Goal: Task Accomplishment & Management: Manage account settings

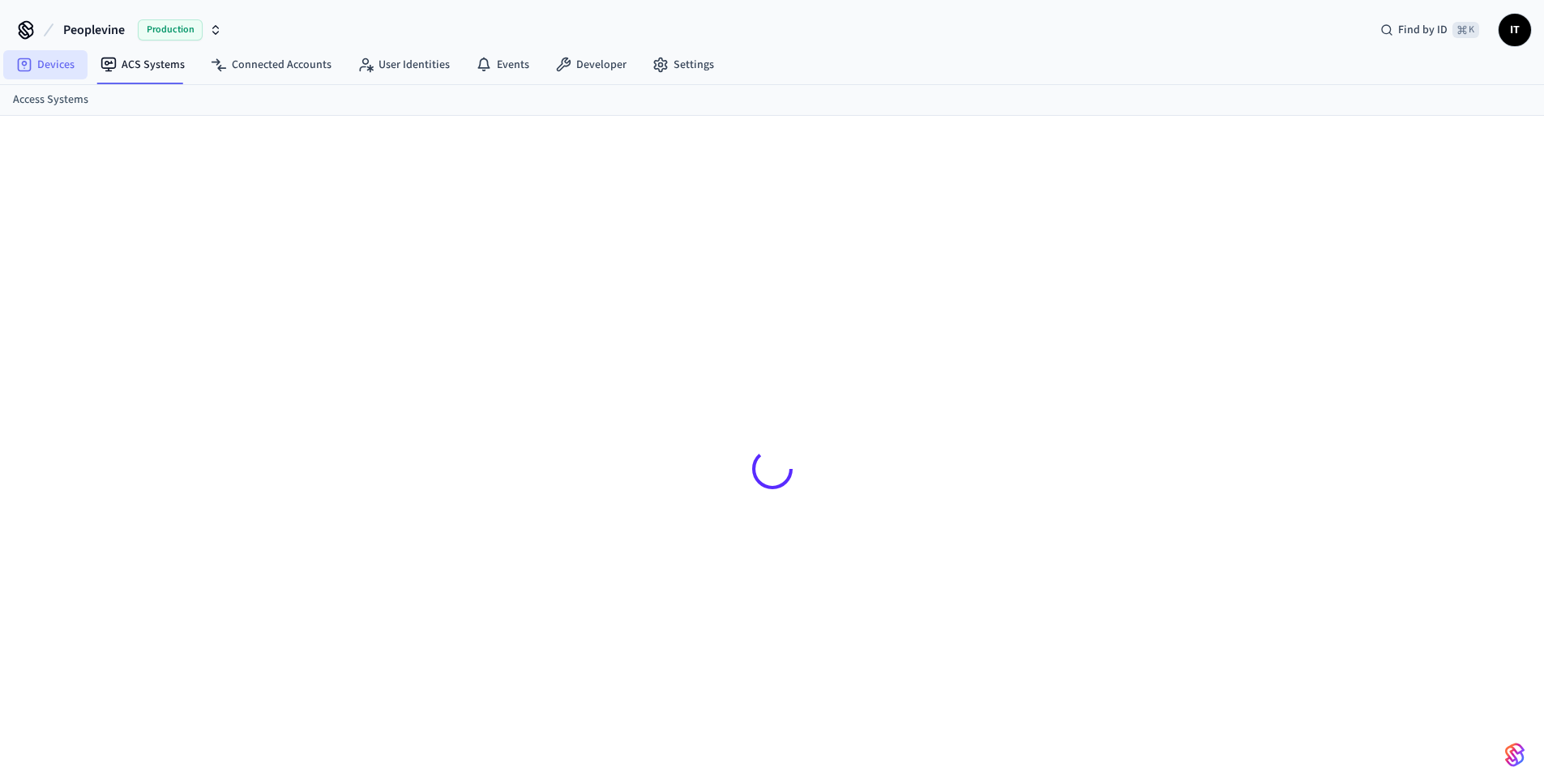
click at [63, 69] on link "Devices" at bounding box center [45, 65] width 85 height 29
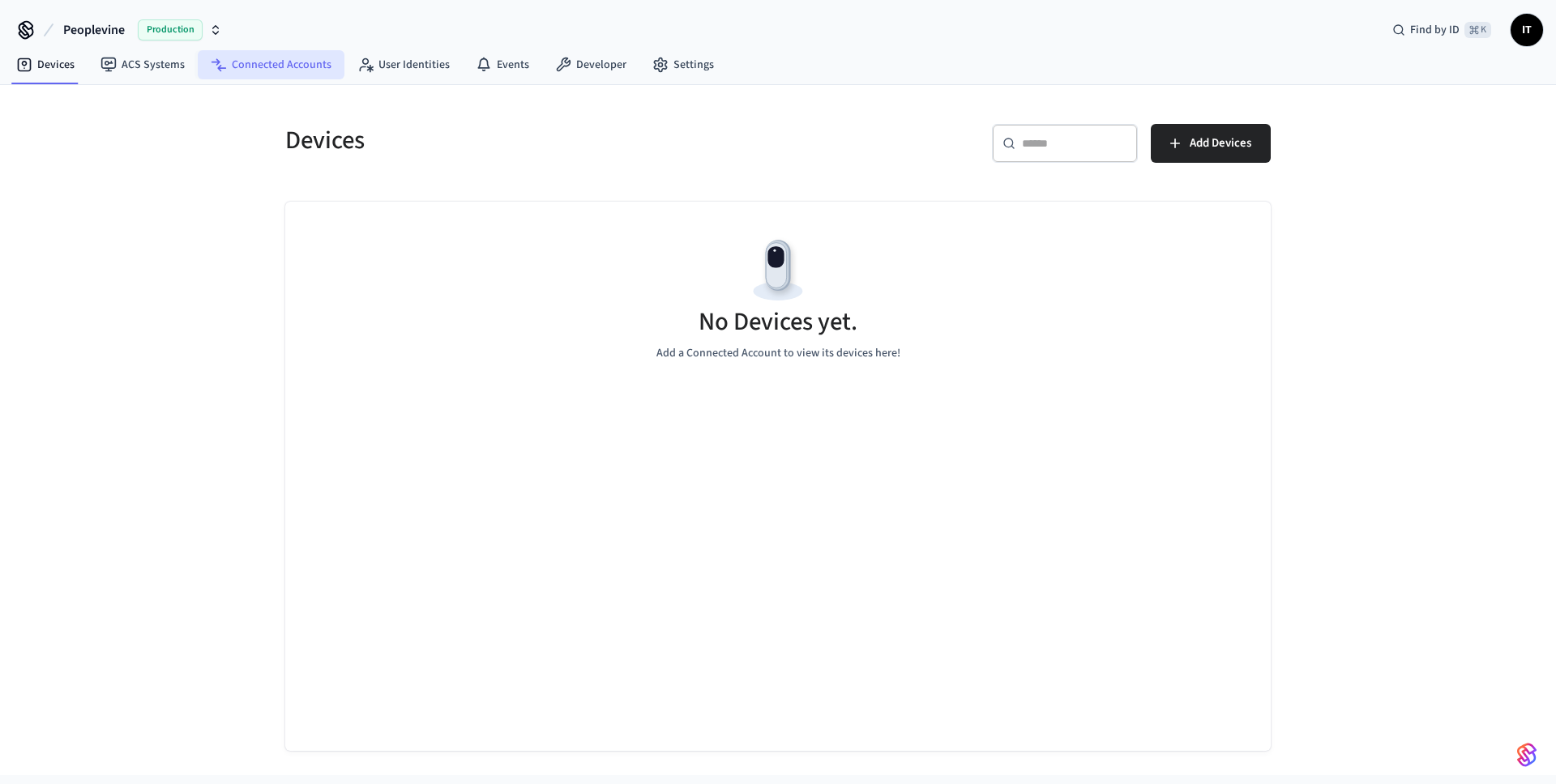
click at [278, 67] on link "Connected Accounts" at bounding box center [271, 65] width 146 height 29
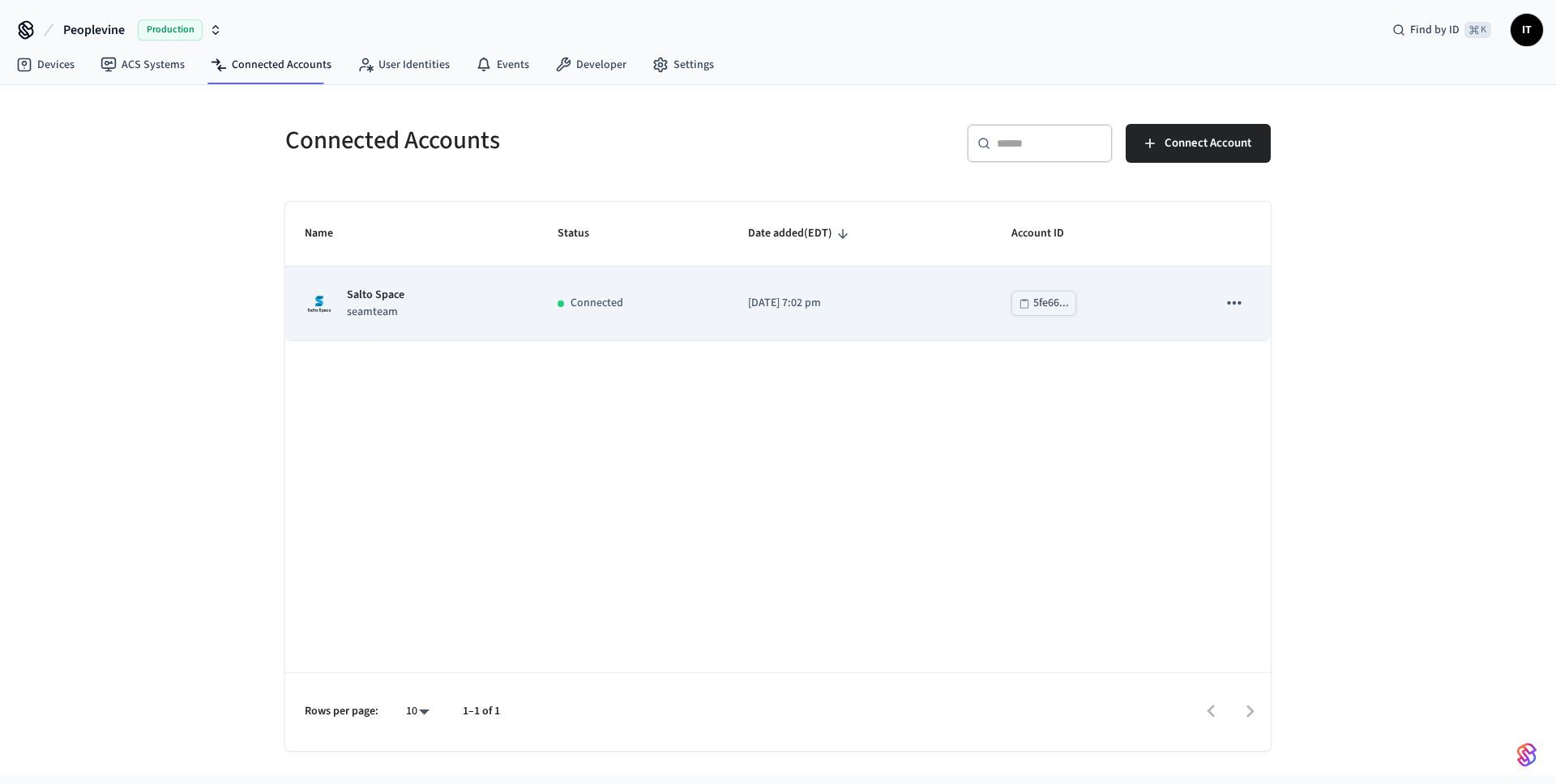
click at [1227, 307] on icon "sticky table" at bounding box center [1234, 303] width 21 height 21
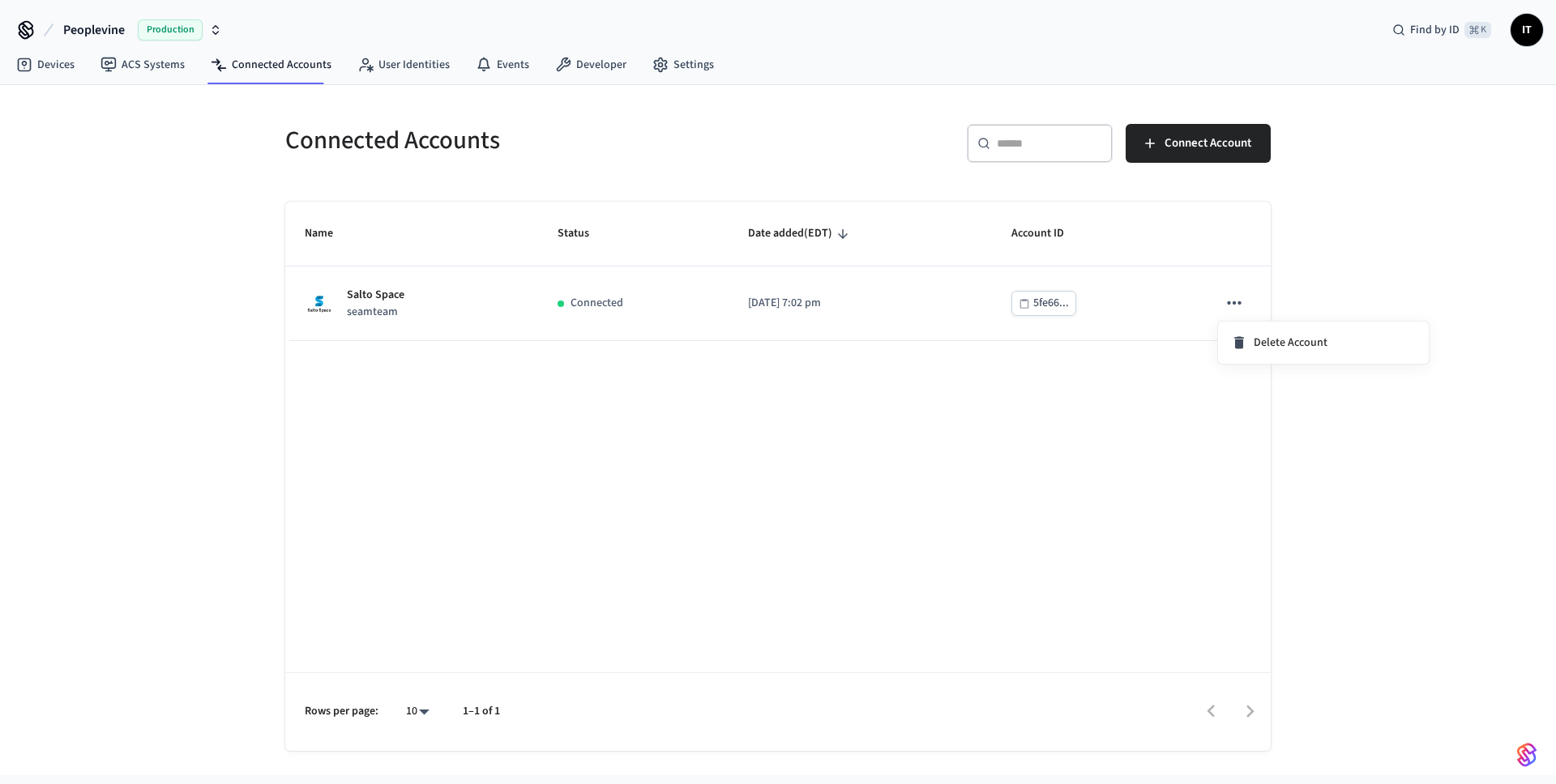
click at [688, 312] on div at bounding box center [778, 392] width 1556 height 784
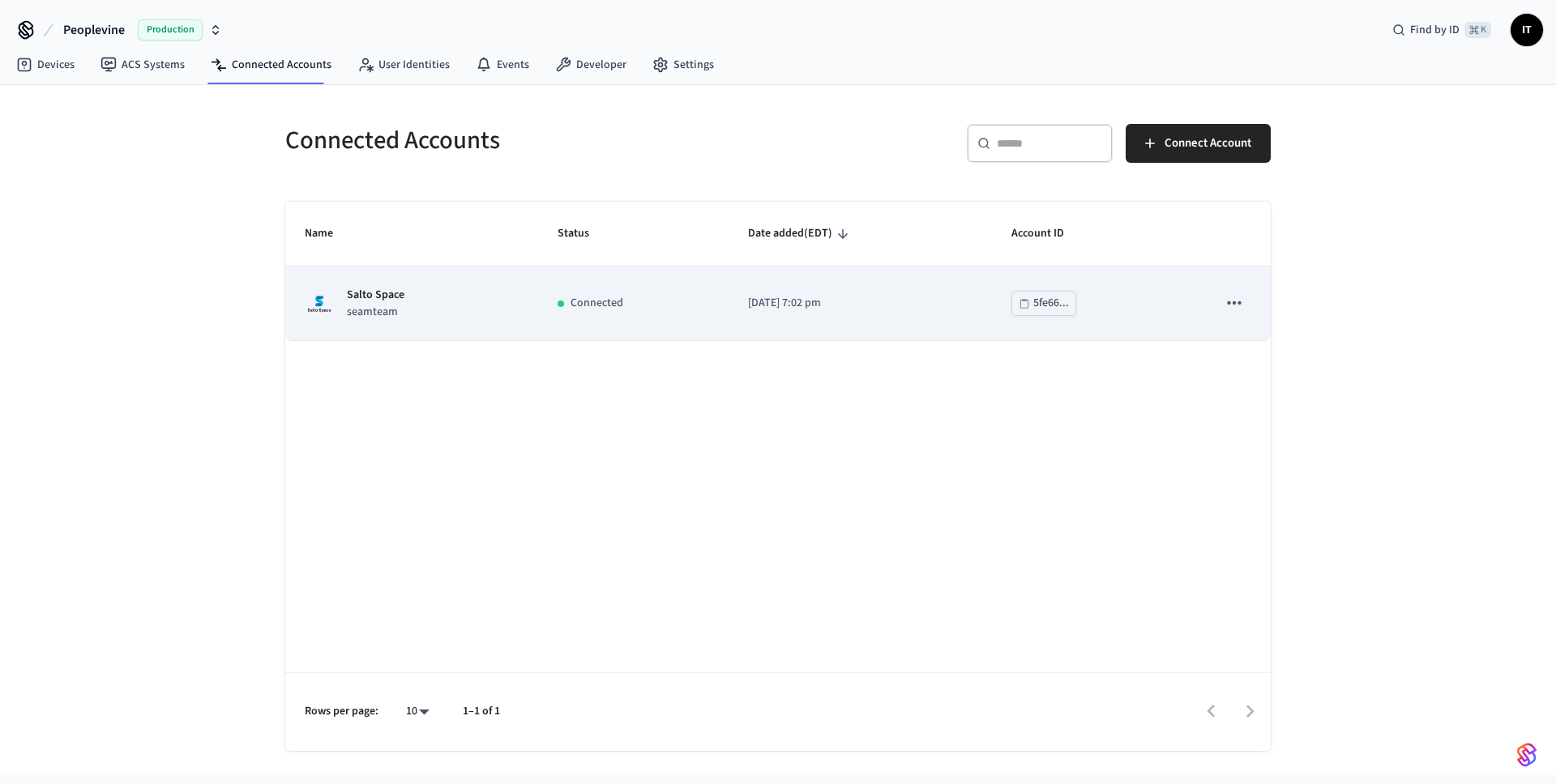
click at [597, 296] on p "Connected" at bounding box center [596, 303] width 52 height 17
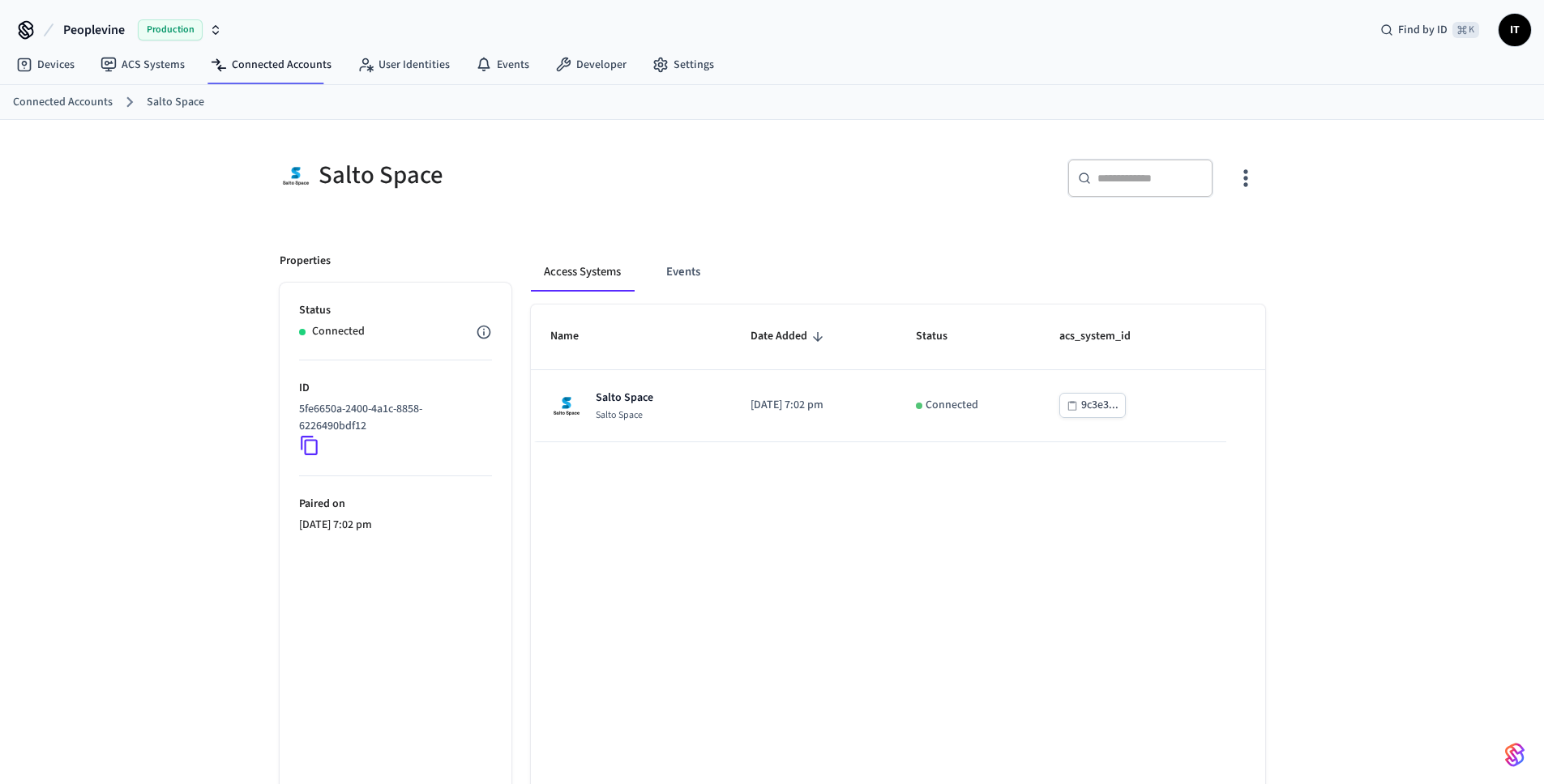
scroll to position [68, 0]
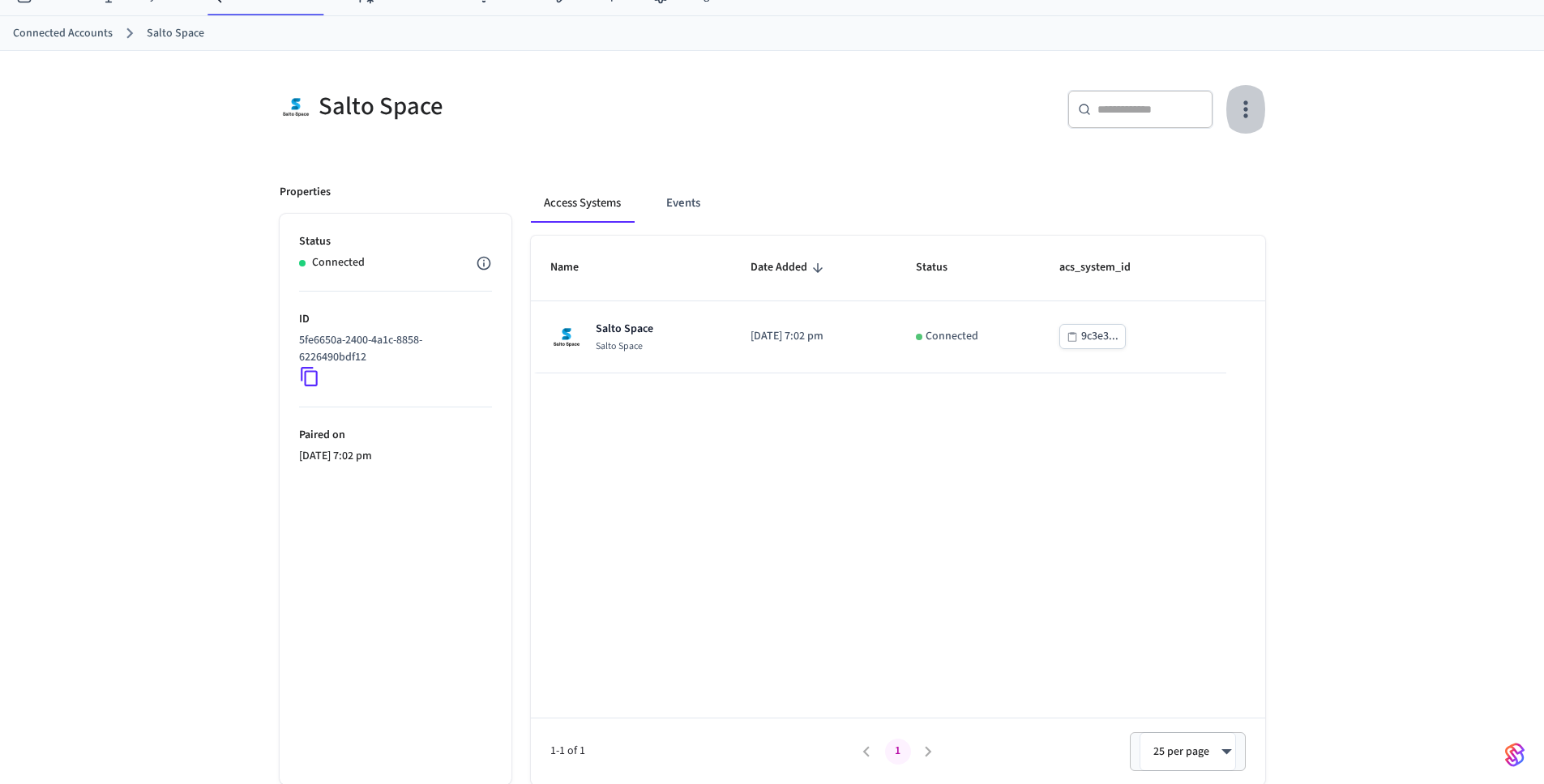
click at [1245, 109] on icon "button" at bounding box center [1245, 110] width 4 height 17
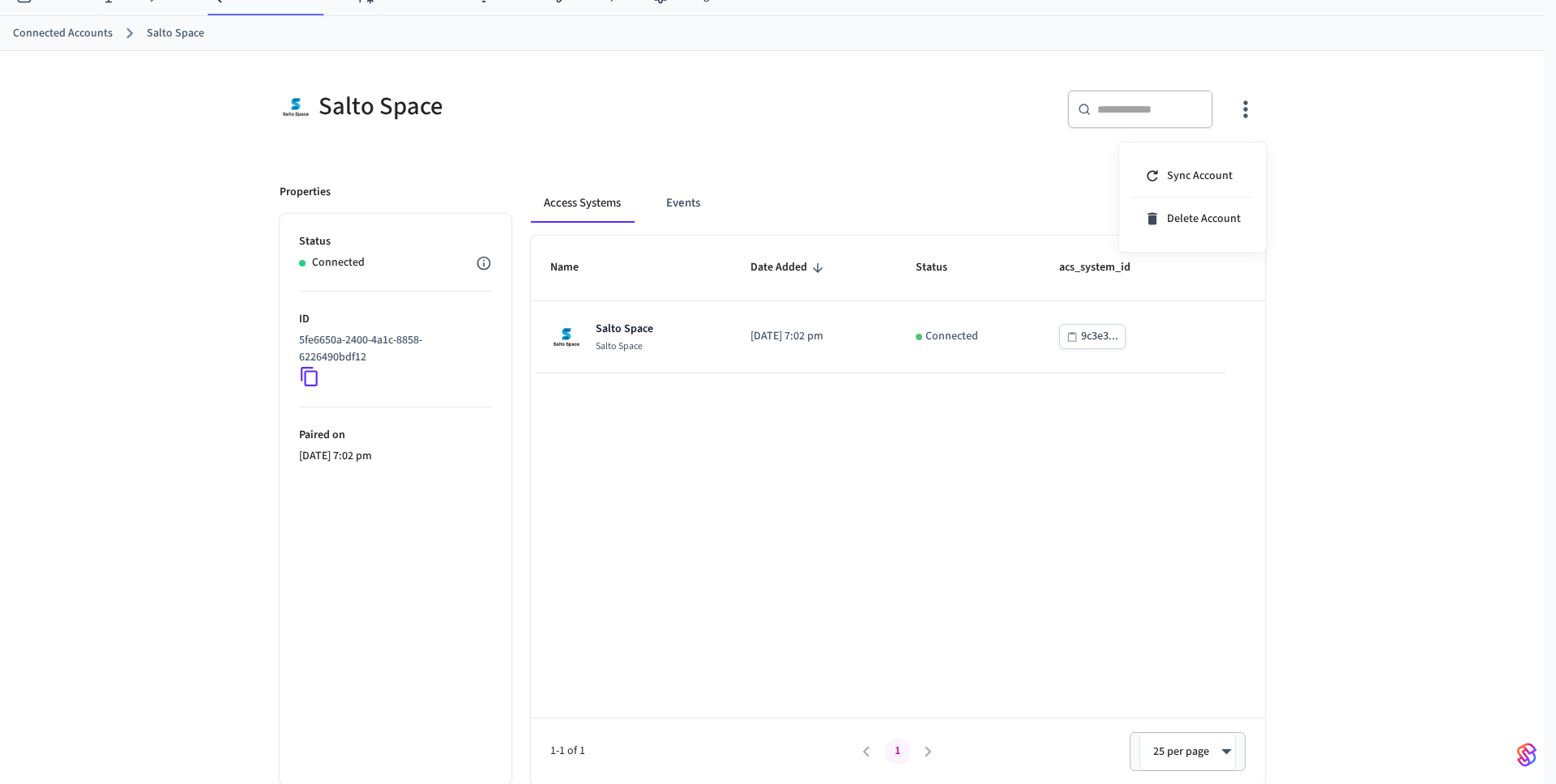
click at [996, 136] on div at bounding box center [778, 392] width 1556 height 784
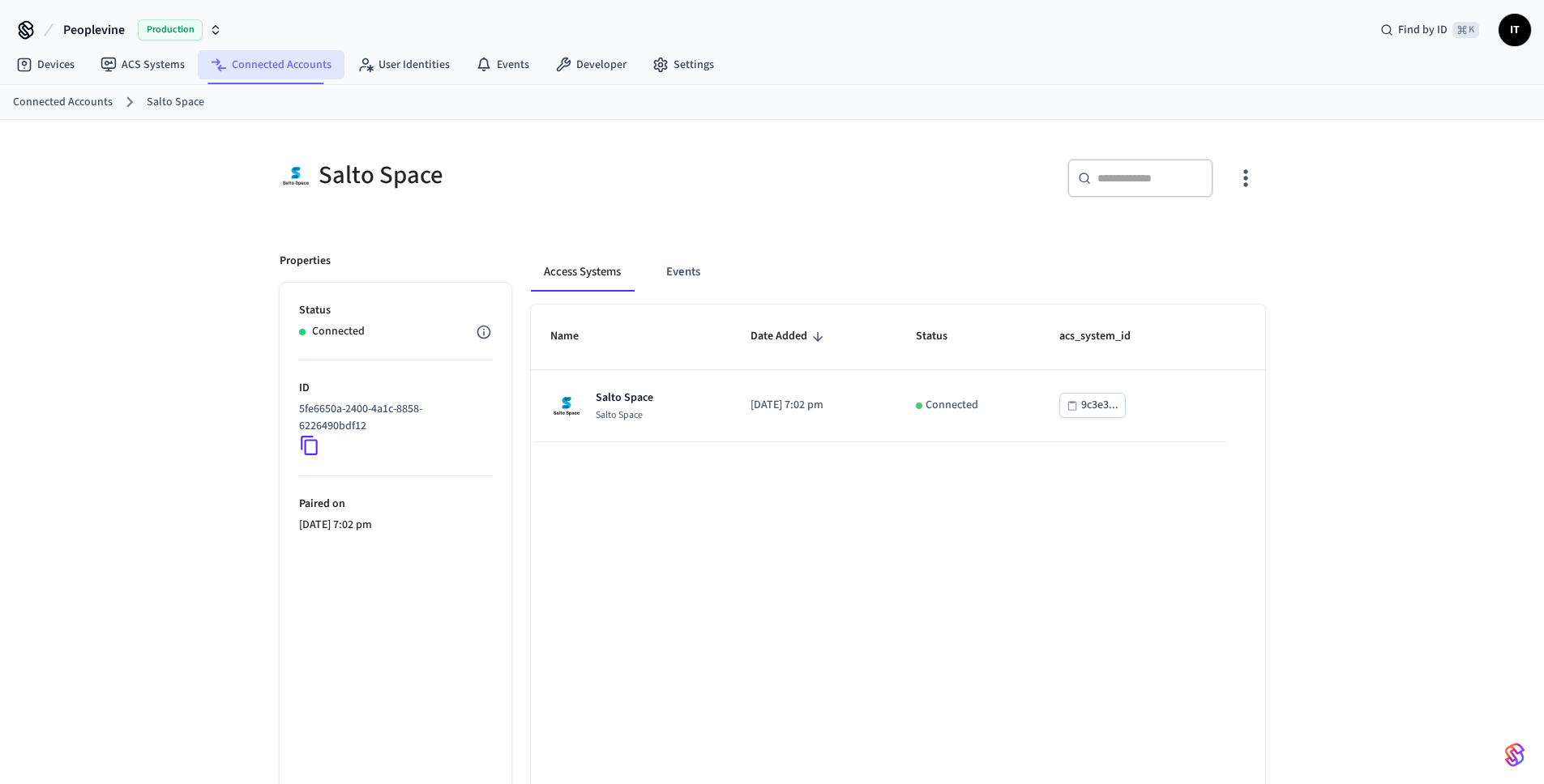
click at [255, 64] on link "Connected Accounts" at bounding box center [271, 65] width 146 height 29
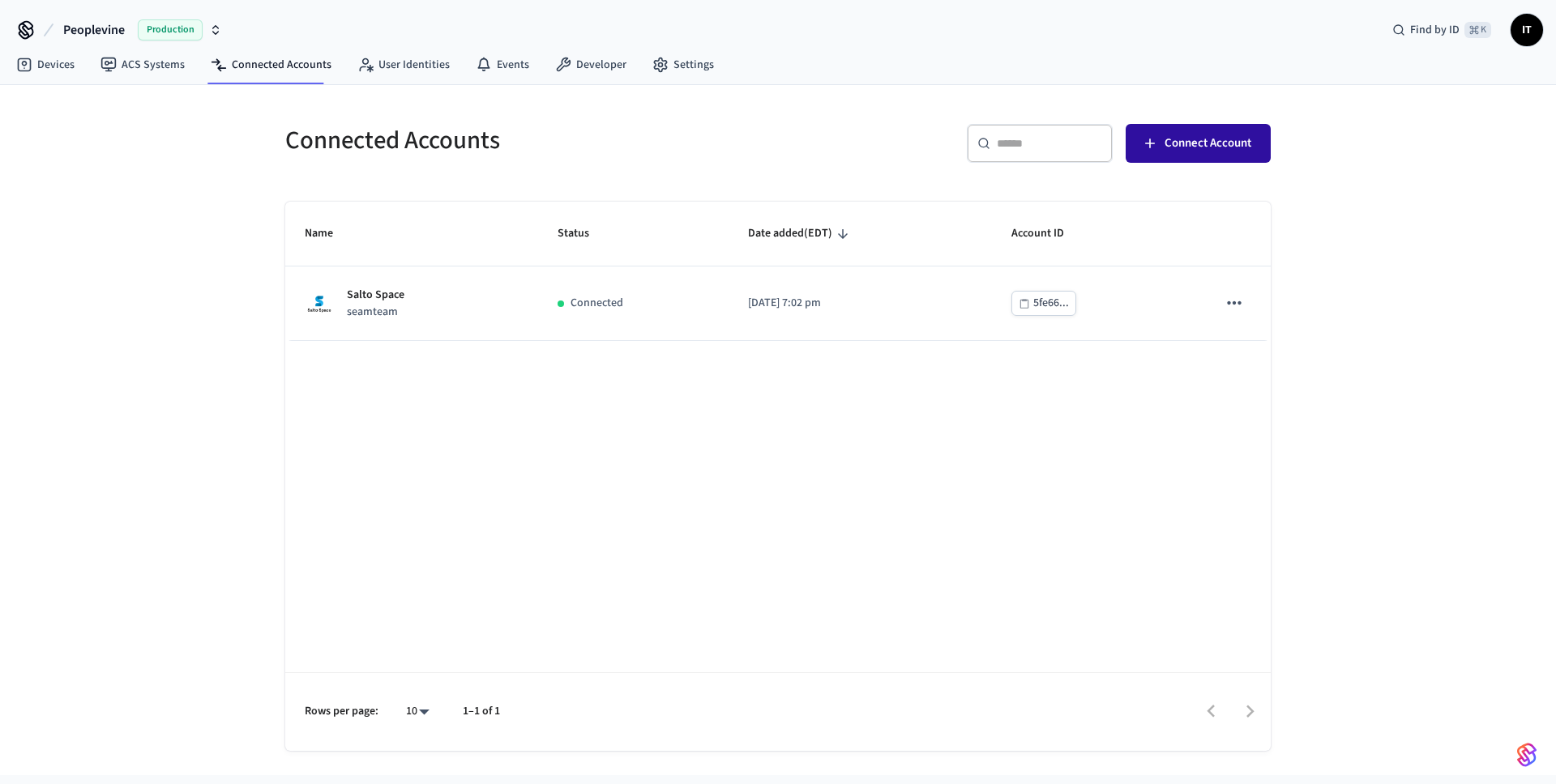
click at [1174, 143] on span "Connect Account" at bounding box center [1207, 143] width 86 height 21
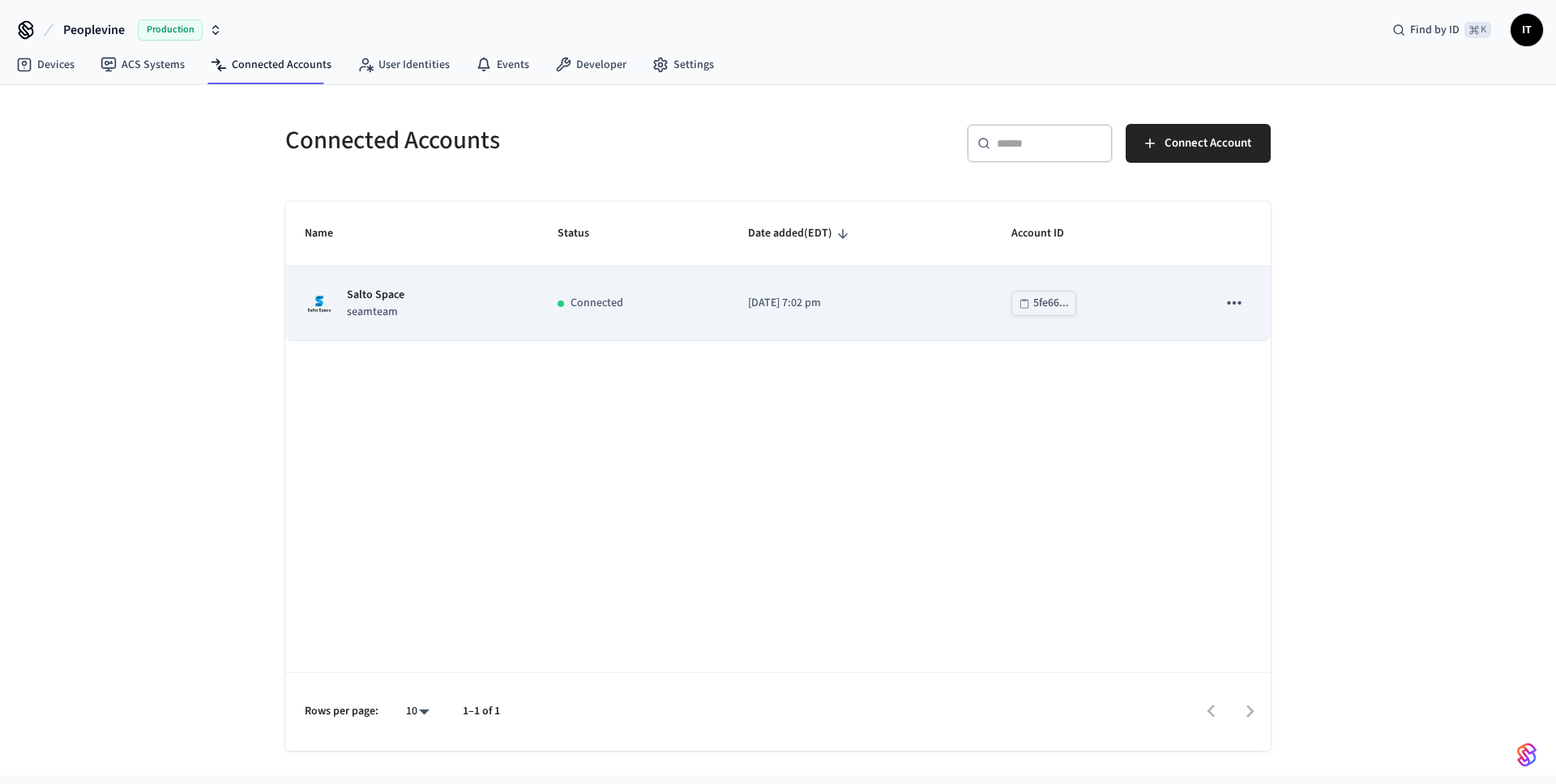
click at [492, 316] on div "Salto Space seamteam" at bounding box center [412, 304] width 214 height 34
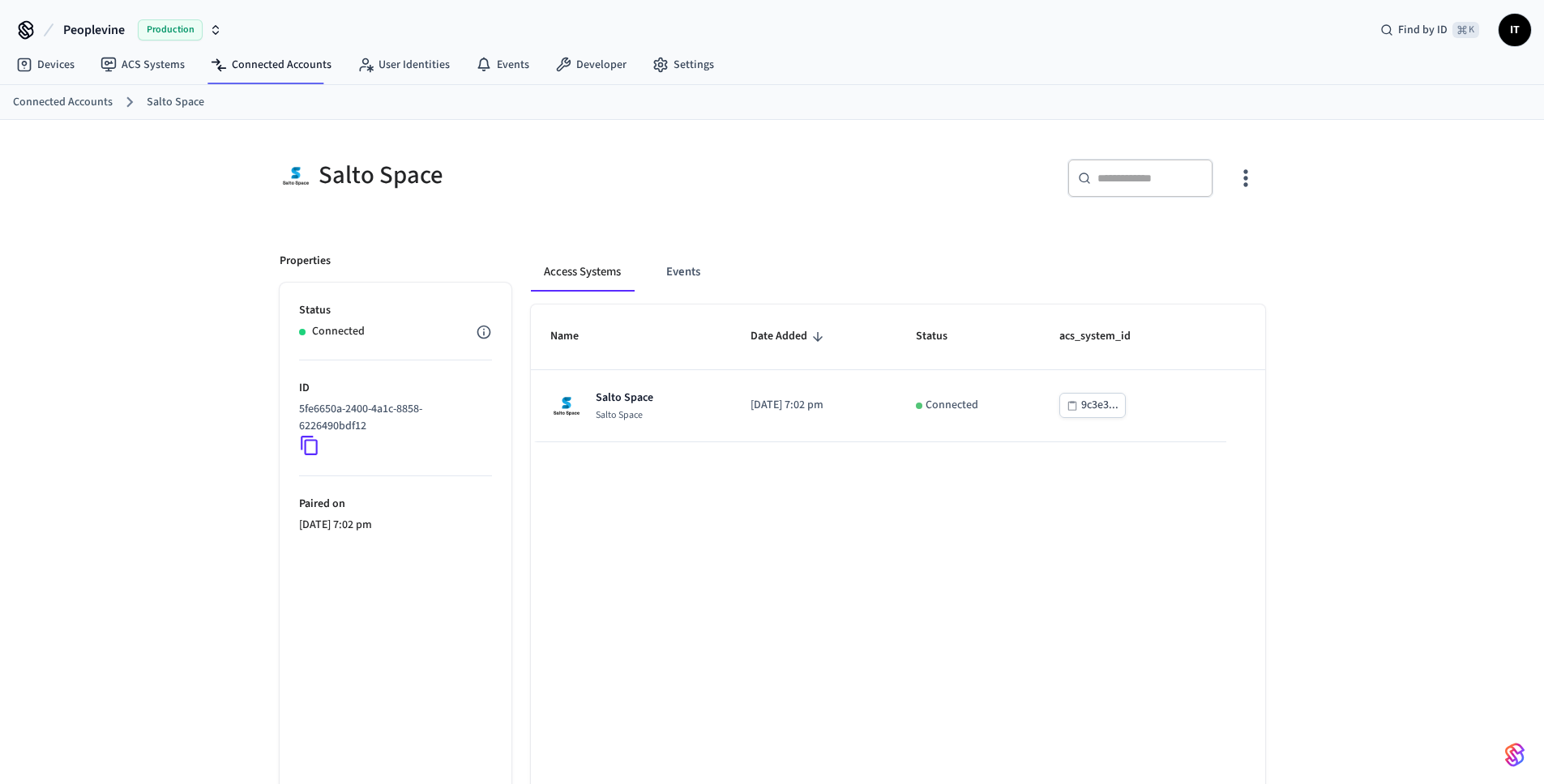
click at [136, 302] on div "Salto Space ​ ​ Properties Status Connected ID 5fe6650a-2400-4a1c-8858-6226490b…" at bounding box center [772, 487] width 1544 height 734
click at [695, 65] on link "Settings" at bounding box center [684, 65] width 87 height 29
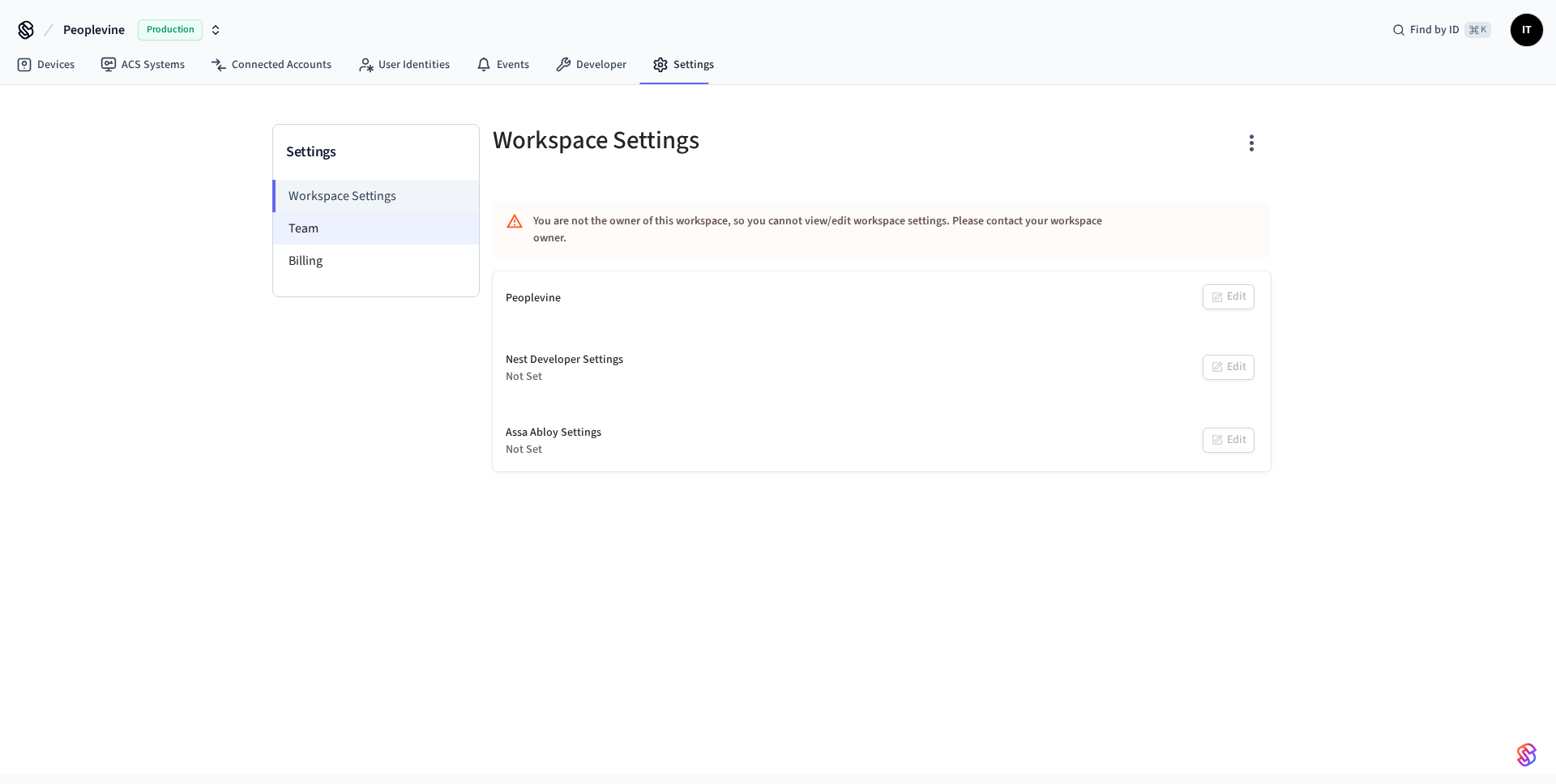
click at [326, 219] on li "Team" at bounding box center [375, 228] width 206 height 32
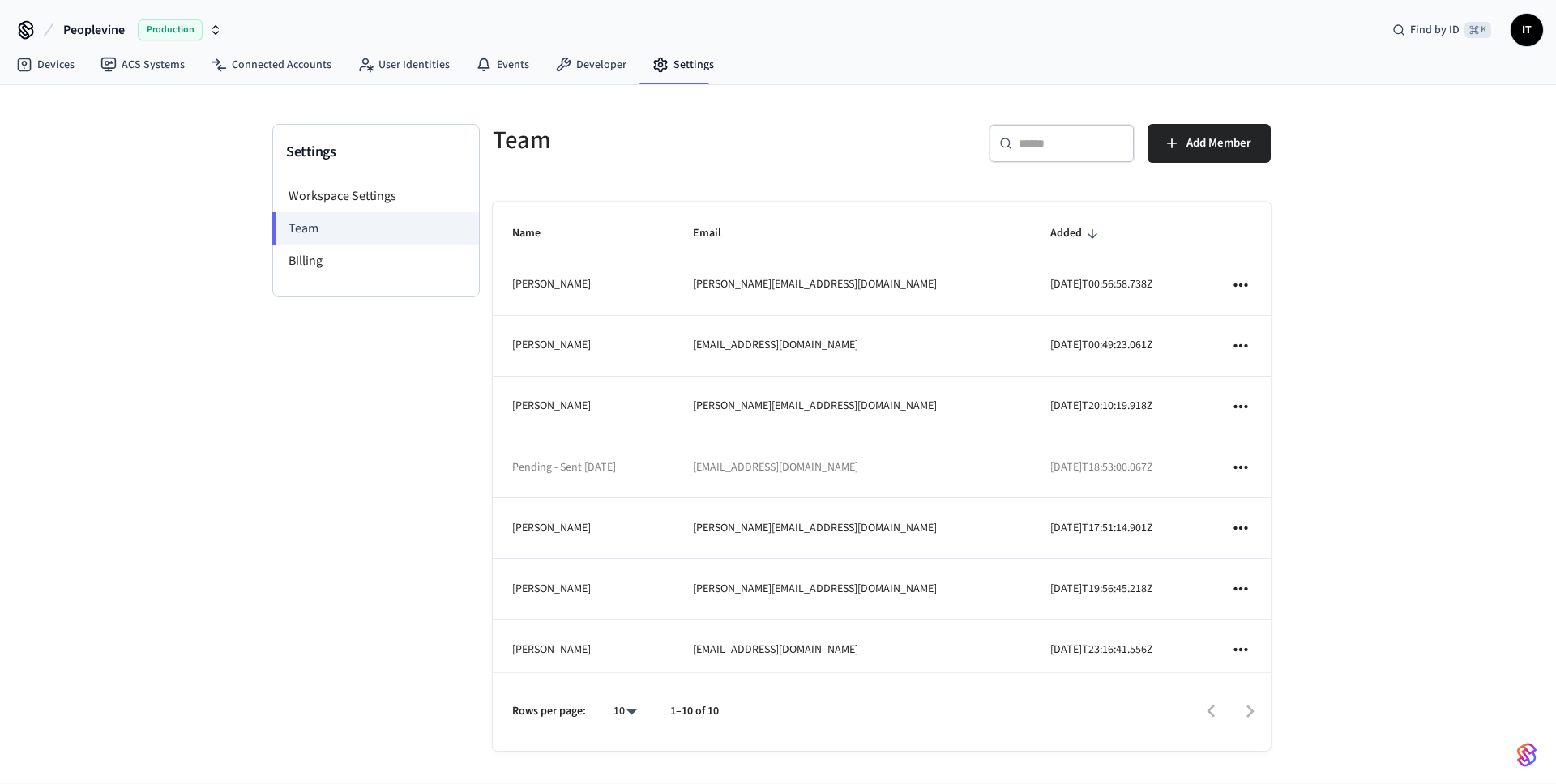
scroll to position [204, 0]
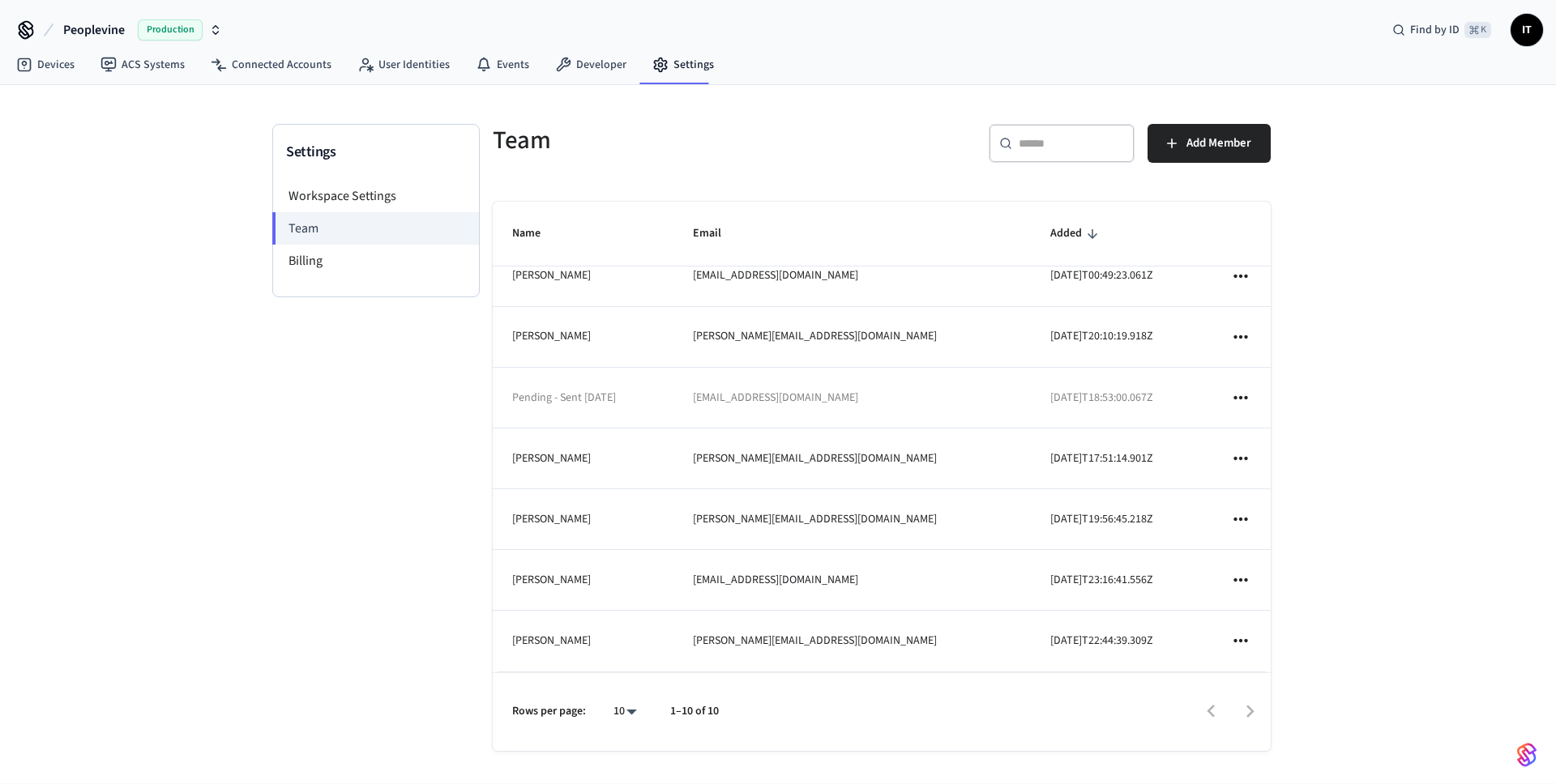
drag, startPoint x: 513, startPoint y: 522, endPoint x: 1168, endPoint y: 526, distance: 655.0
click at [1168, 526] on tr "[PERSON_NAME] [PERSON_NAME][EMAIL_ADDRESS][DOMAIN_NAME] [DATE]T19:56:45.218Z" at bounding box center [881, 520] width 778 height 61
click at [1215, 157] on button "Add Member" at bounding box center [1209, 143] width 124 height 39
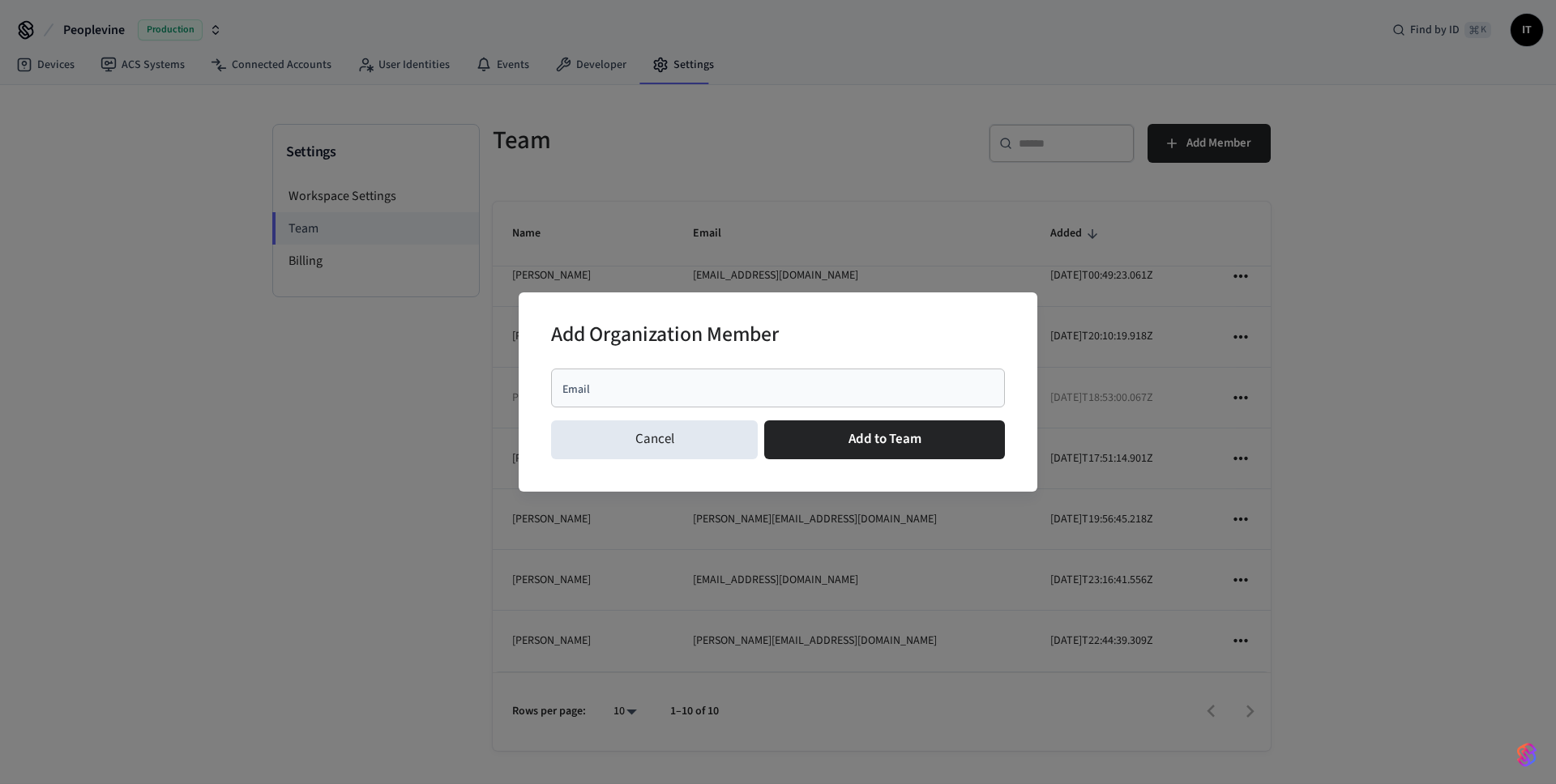
click at [700, 385] on input "Email" at bounding box center [778, 388] width 434 height 16
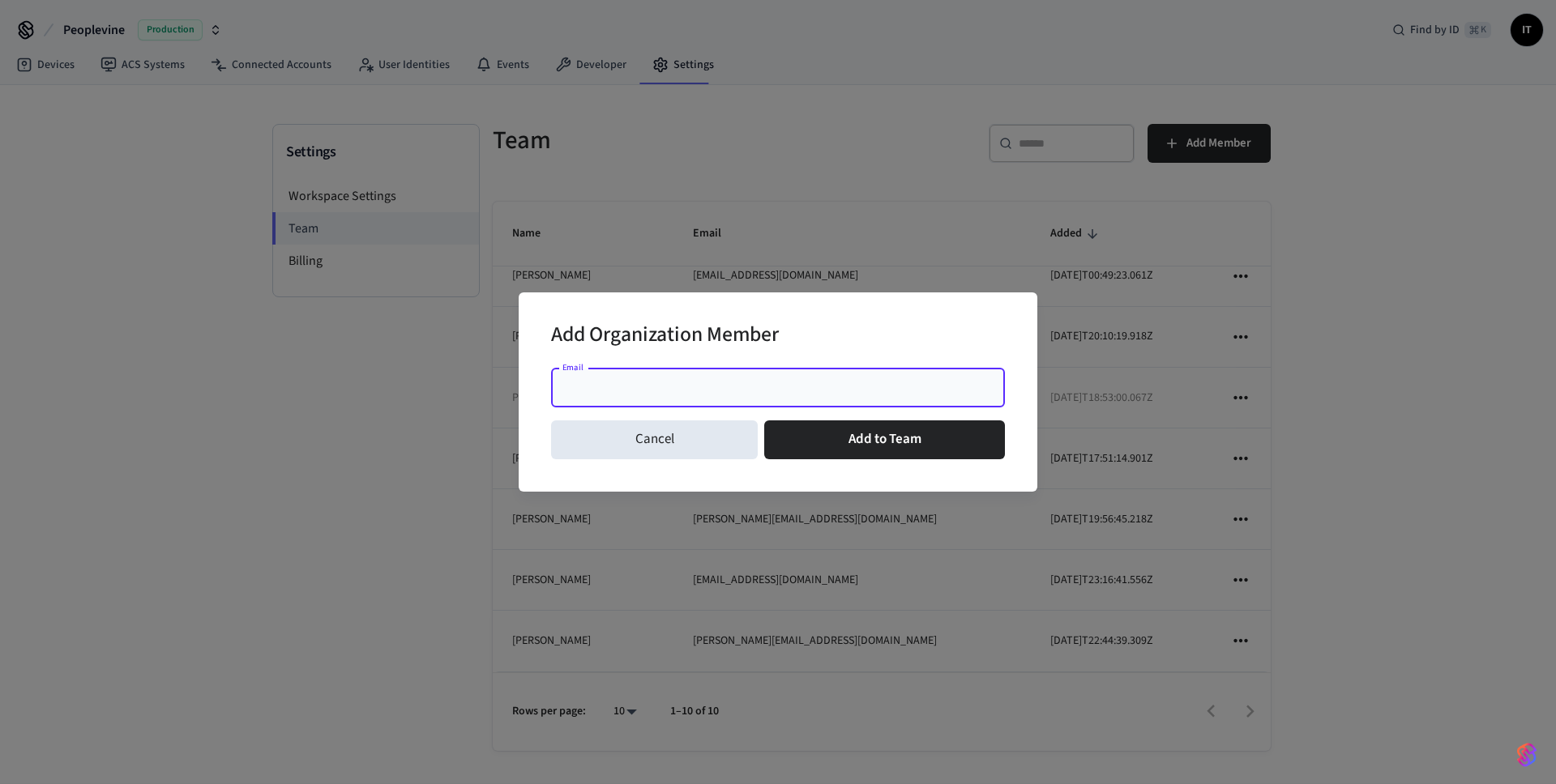
click at [618, 394] on input "Email" at bounding box center [778, 388] width 434 height 16
paste input "**********"
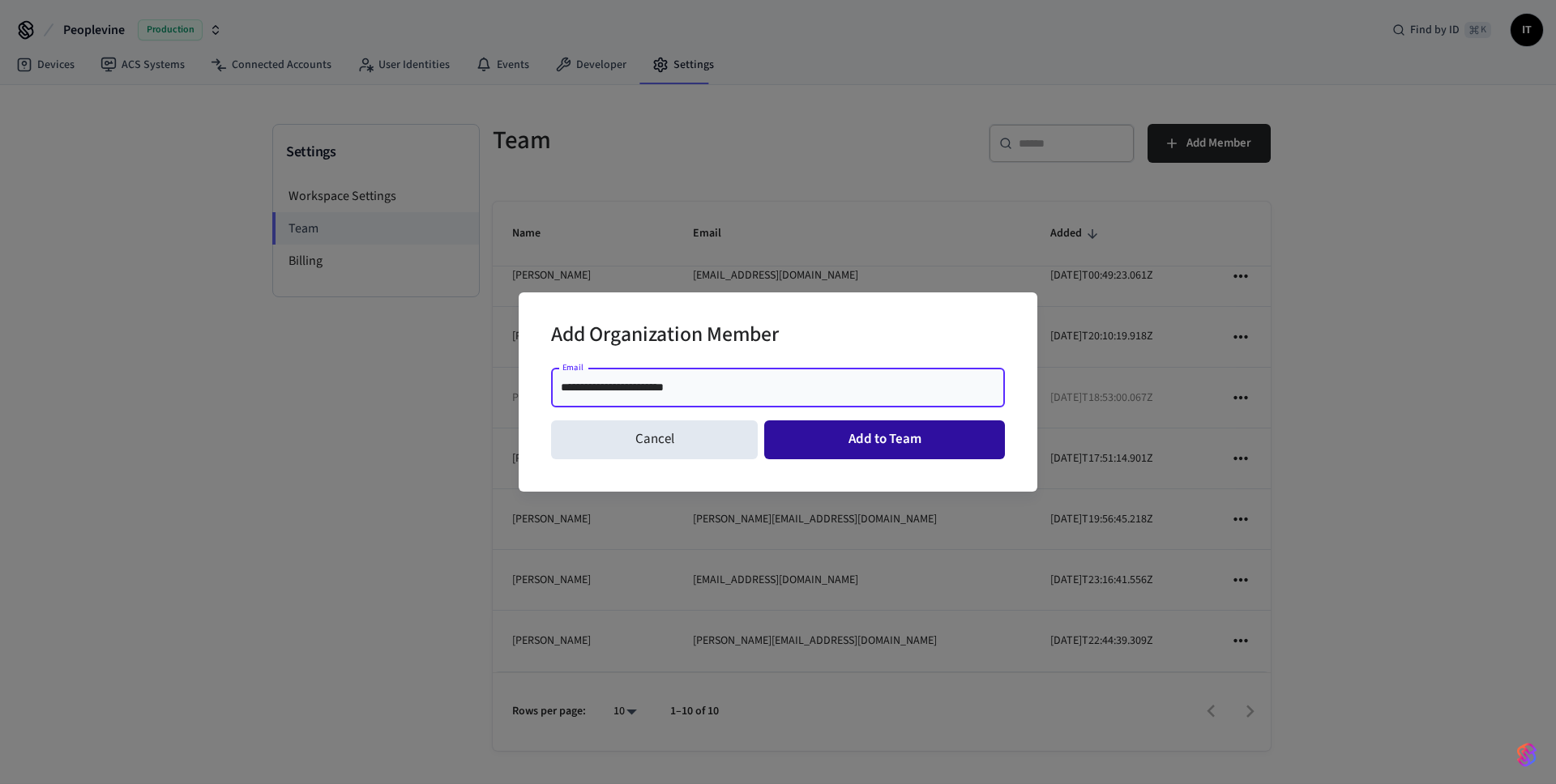
type input "**********"
click at [880, 442] on button "Add to Team" at bounding box center [884, 439] width 240 height 39
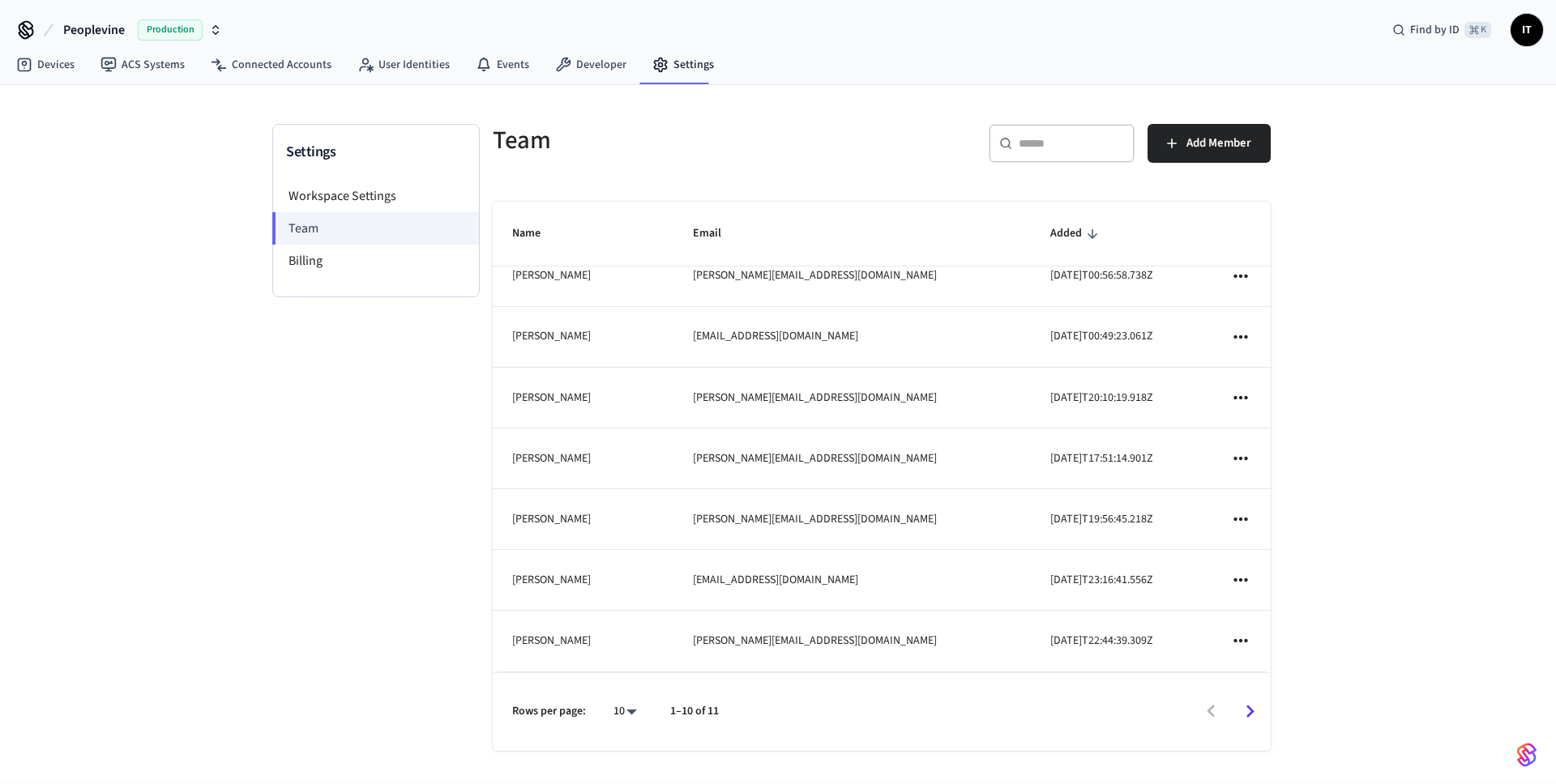
click at [1230, 522] on icon "sticky table" at bounding box center [1240, 519] width 21 height 21
click at [307, 470] on div at bounding box center [778, 392] width 1556 height 784
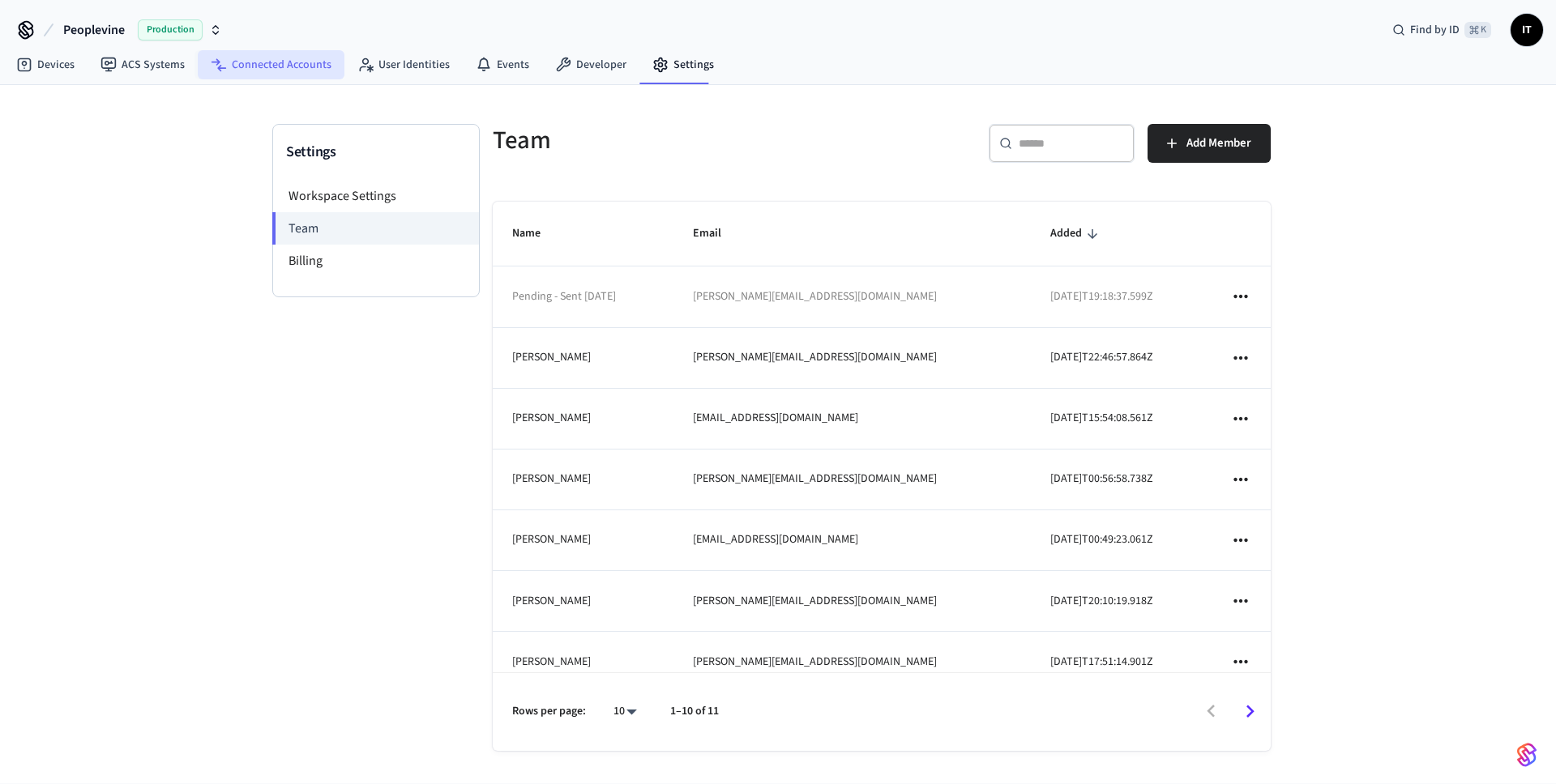
click at [290, 63] on link "Connected Accounts" at bounding box center [271, 65] width 146 height 29
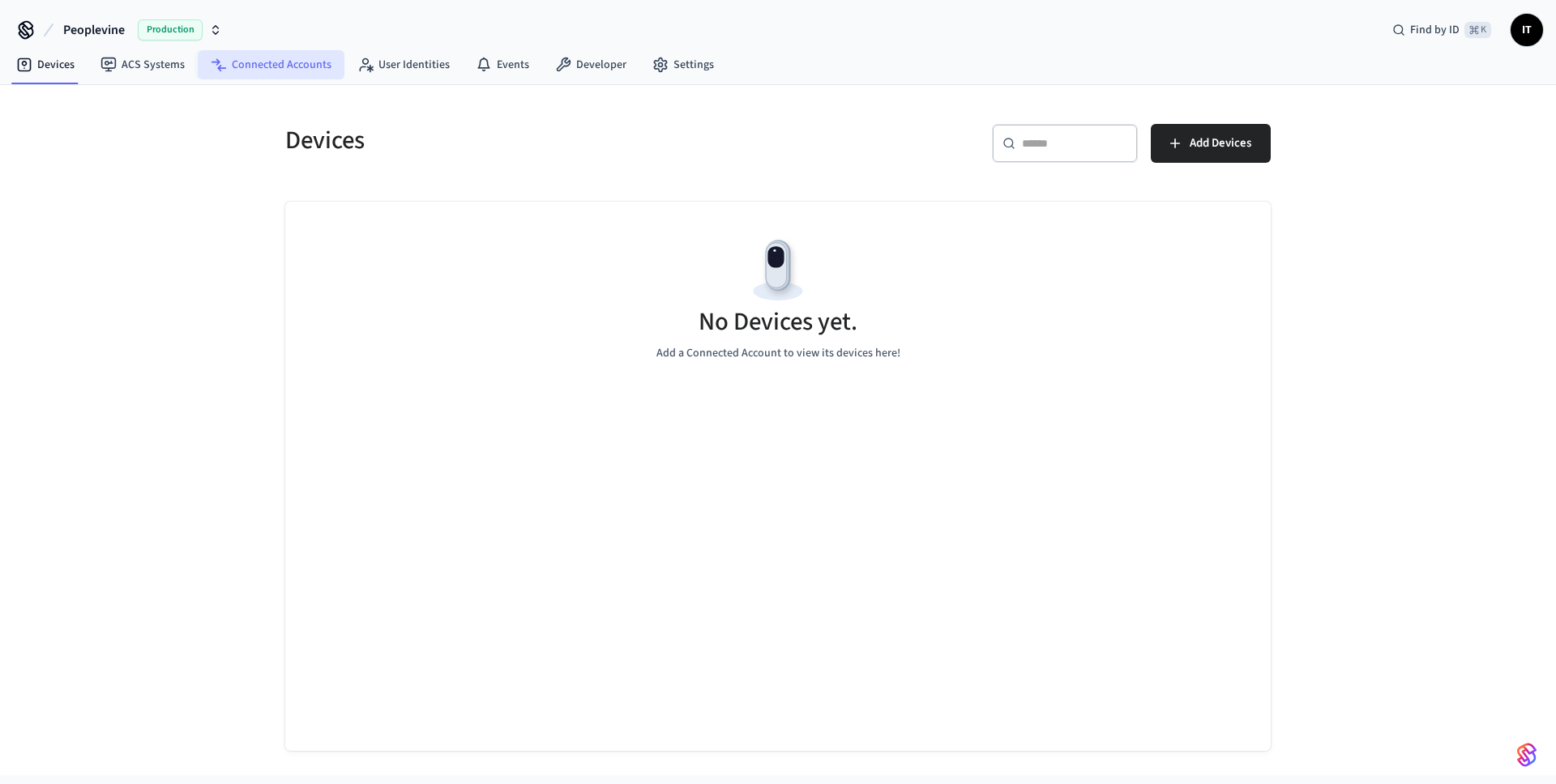
click at [260, 66] on link "Connected Accounts" at bounding box center [271, 65] width 146 height 29
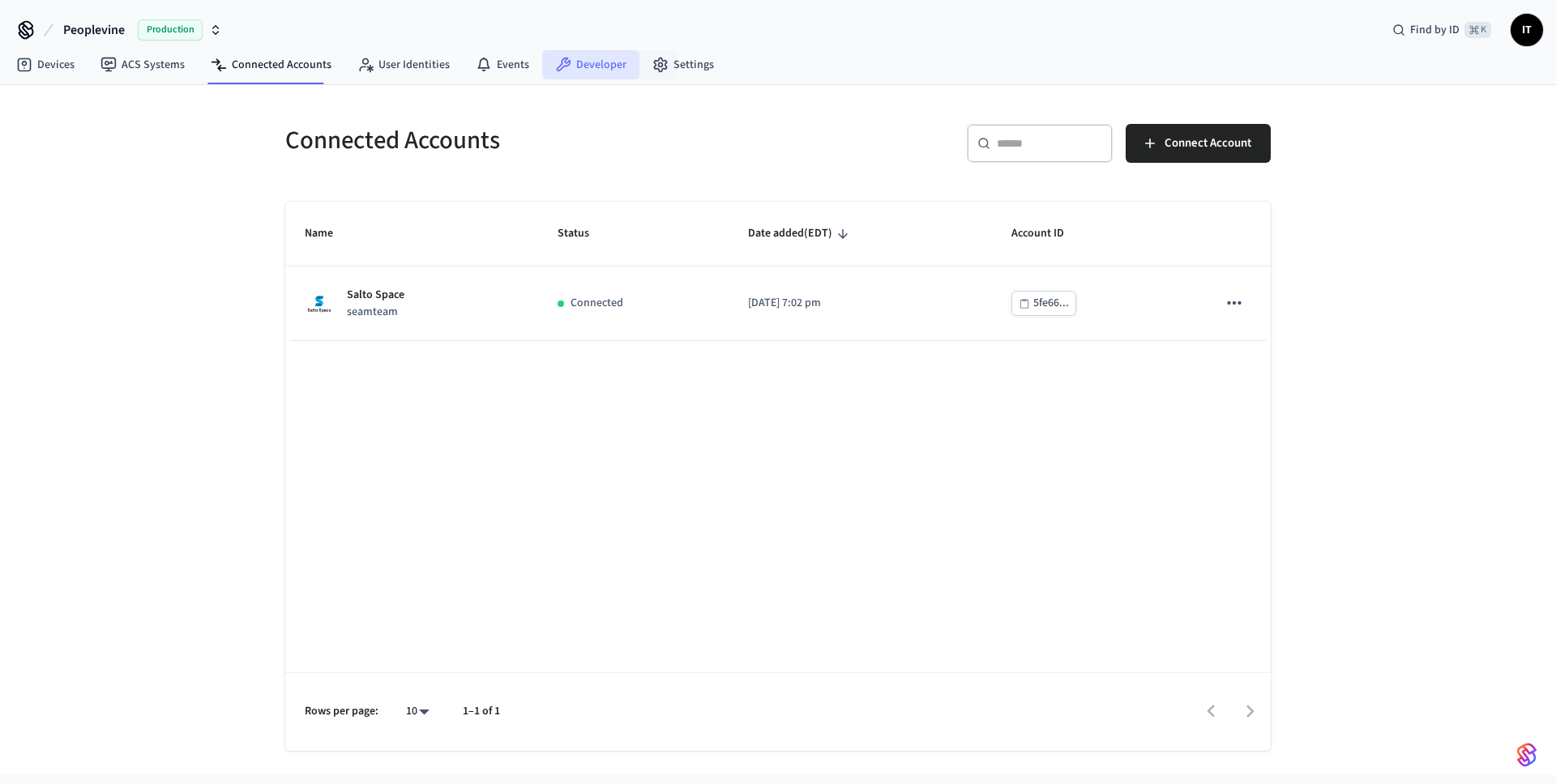
click at [574, 68] on link "Developer" at bounding box center [590, 65] width 97 height 29
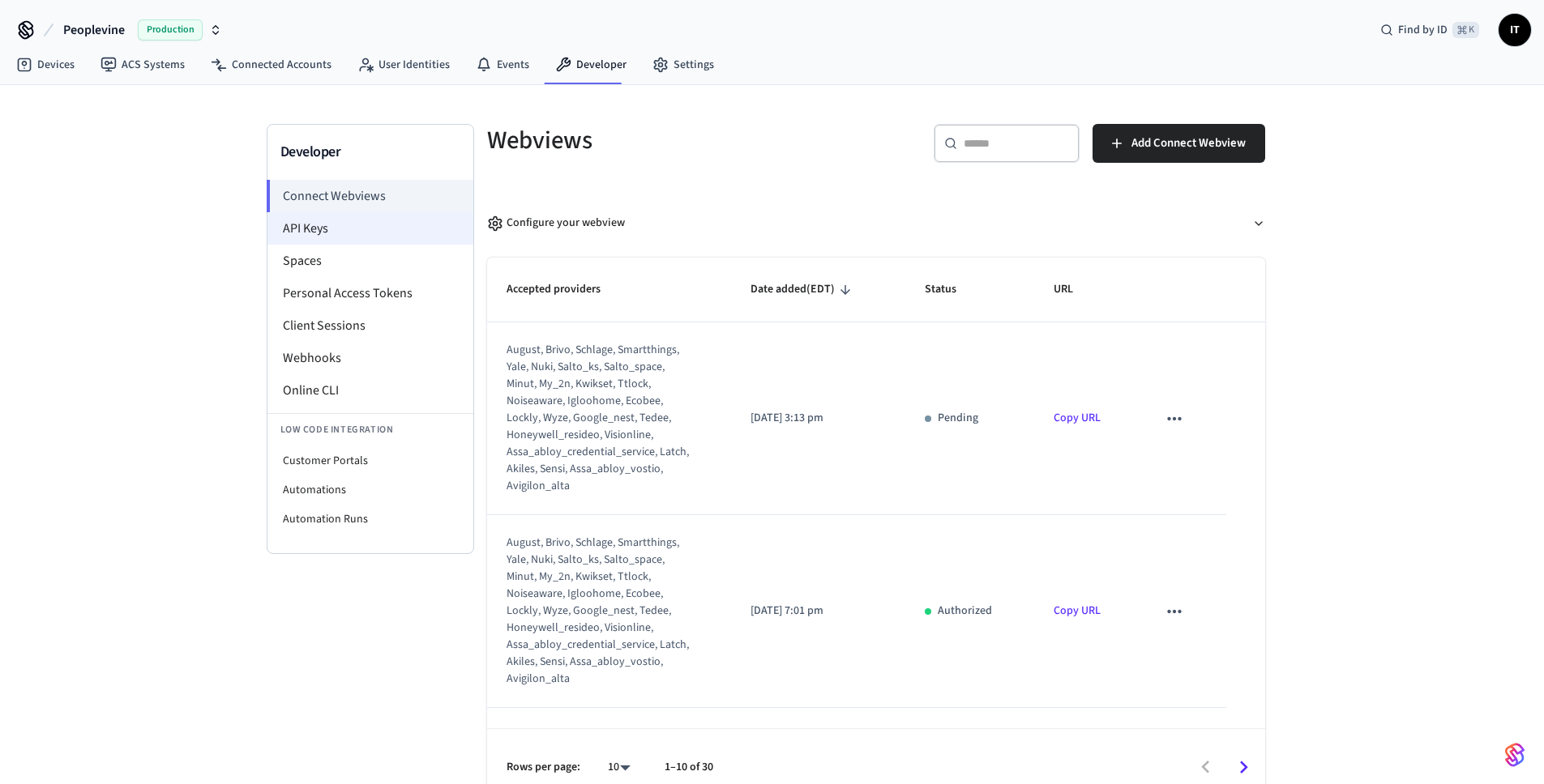
click at [370, 234] on li "API Keys" at bounding box center [370, 228] width 206 height 32
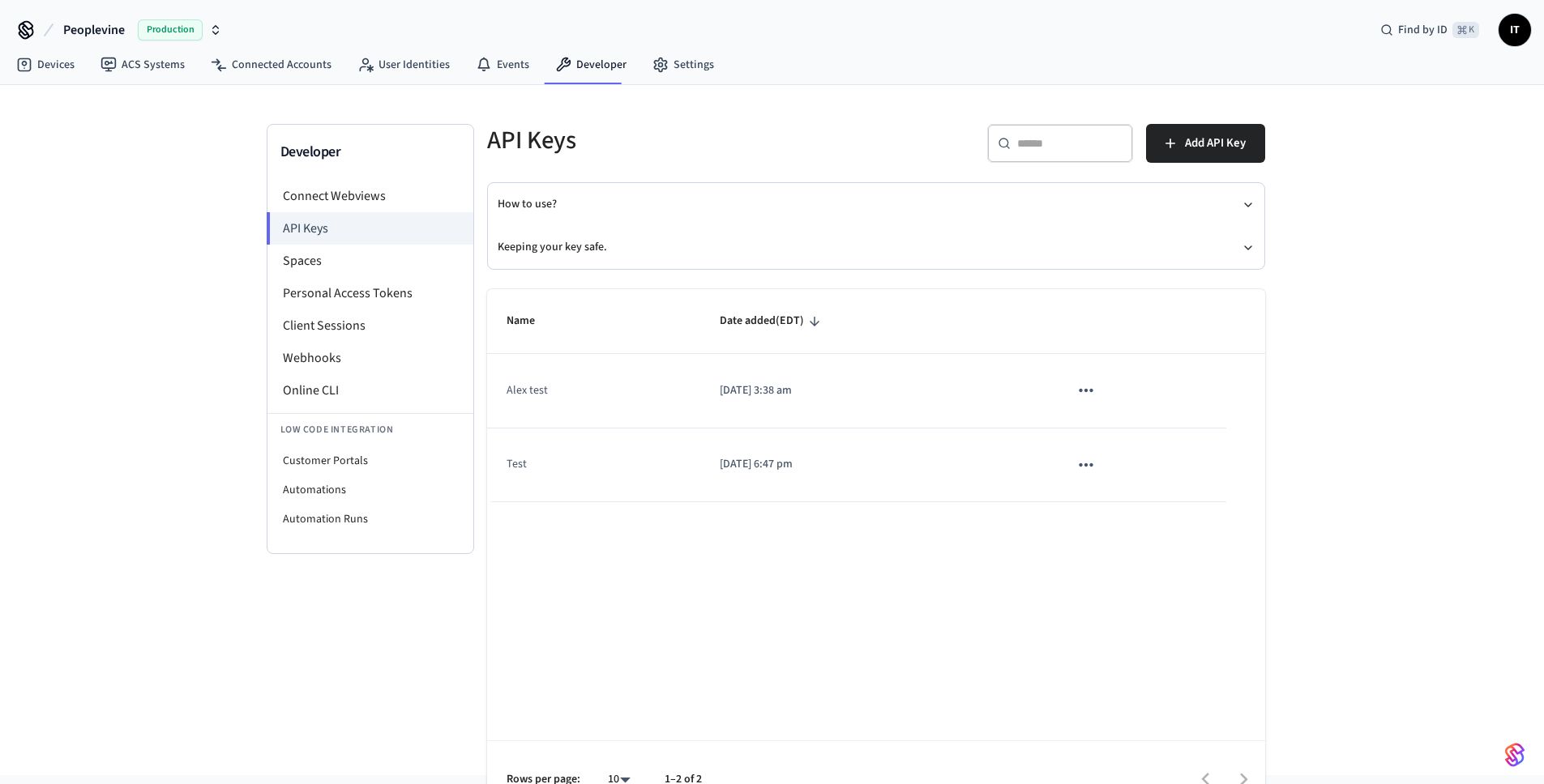
drag, startPoint x: 684, startPoint y: 391, endPoint x: 955, endPoint y: 413, distance: 271.9
click at [926, 410] on tr "Alex test [DATE] 3:38 am" at bounding box center [876, 392] width 778 height 74
click at [566, 395] on td "Alex test" at bounding box center [593, 392] width 214 height 74
drag, startPoint x: 505, startPoint y: 388, endPoint x: 1197, endPoint y: 403, distance: 692.2
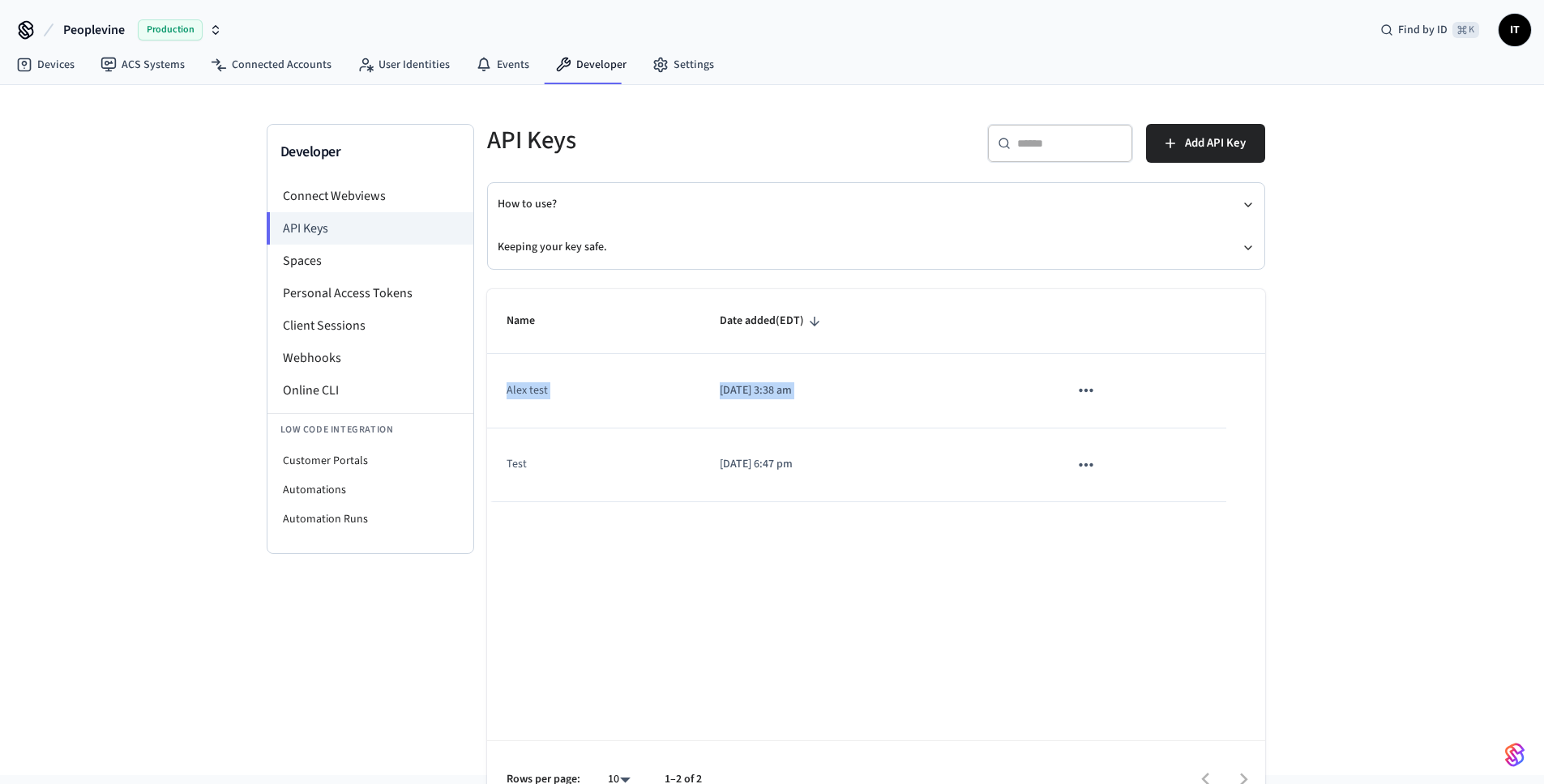
click at [1197, 403] on tr "Alex test 2024/11/20 at 3:38 am" at bounding box center [876, 392] width 778 height 74
click at [1098, 391] on button "sticky table" at bounding box center [1086, 391] width 34 height 34
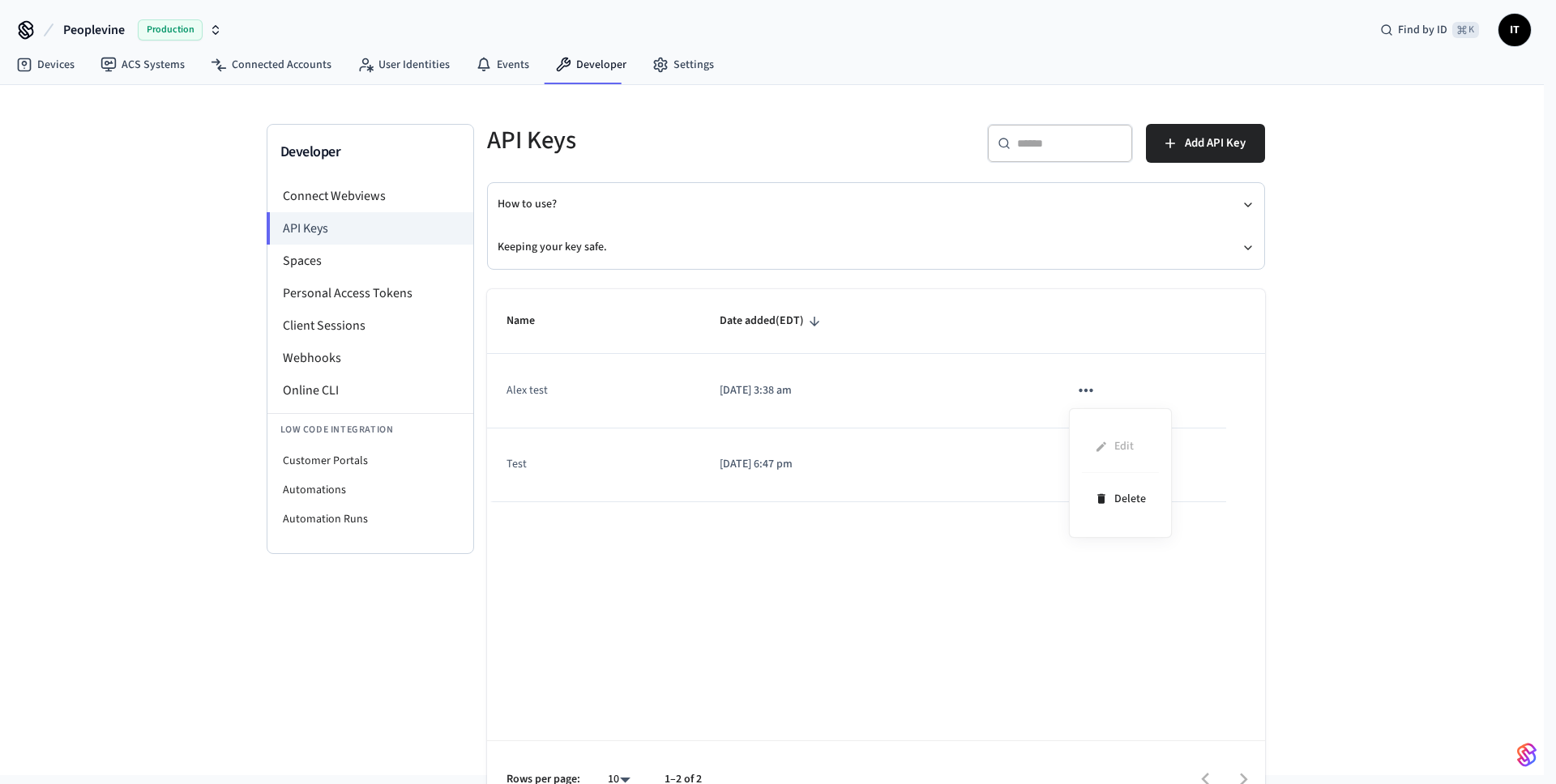
click at [1310, 349] on div at bounding box center [778, 392] width 1556 height 784
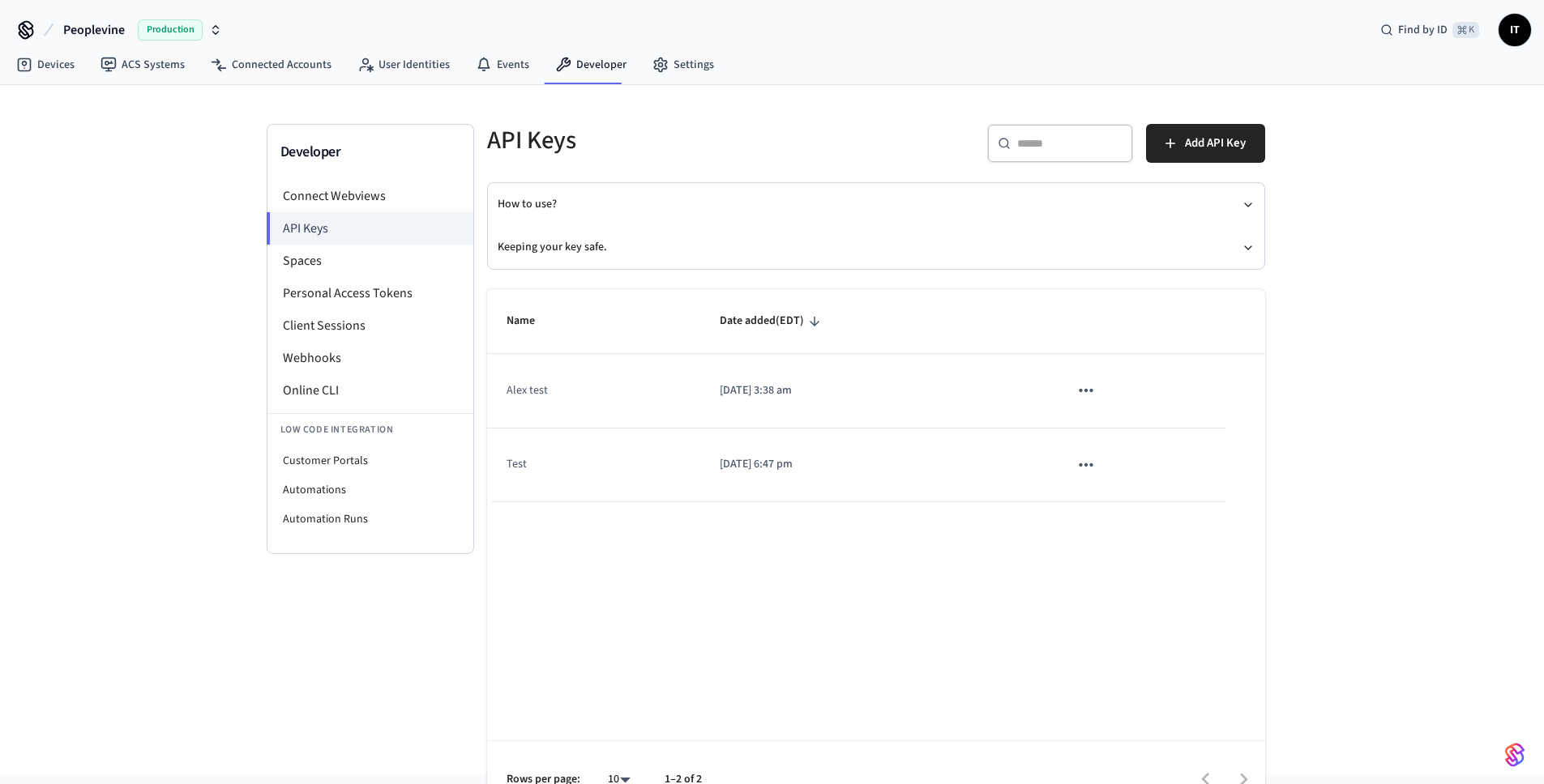
click at [810, 377] on td "2024/11/20 at 3:38 am" at bounding box center [874, 392] width 349 height 74
click at [530, 408] on td "Alex test" at bounding box center [593, 392] width 214 height 74
click at [512, 395] on td "Alex test" at bounding box center [593, 392] width 214 height 74
click at [748, 394] on p "2024/11/20 at 3:38 am" at bounding box center [875, 391] width 310 height 17
click at [1208, 146] on span "Add API Key" at bounding box center [1215, 143] width 61 height 21
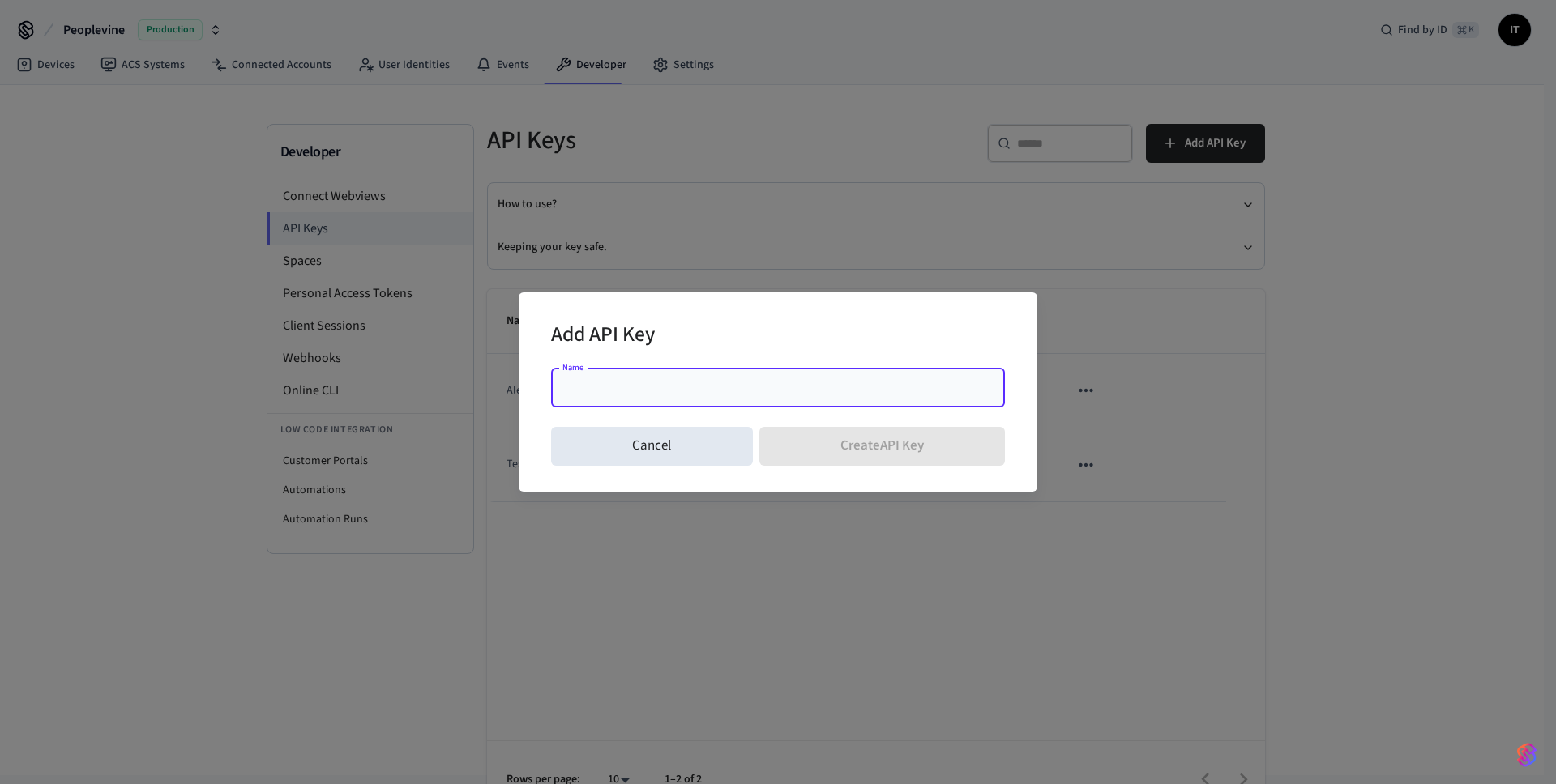
click at [706, 337] on div "Add API Key" at bounding box center [778, 336] width 453 height 49
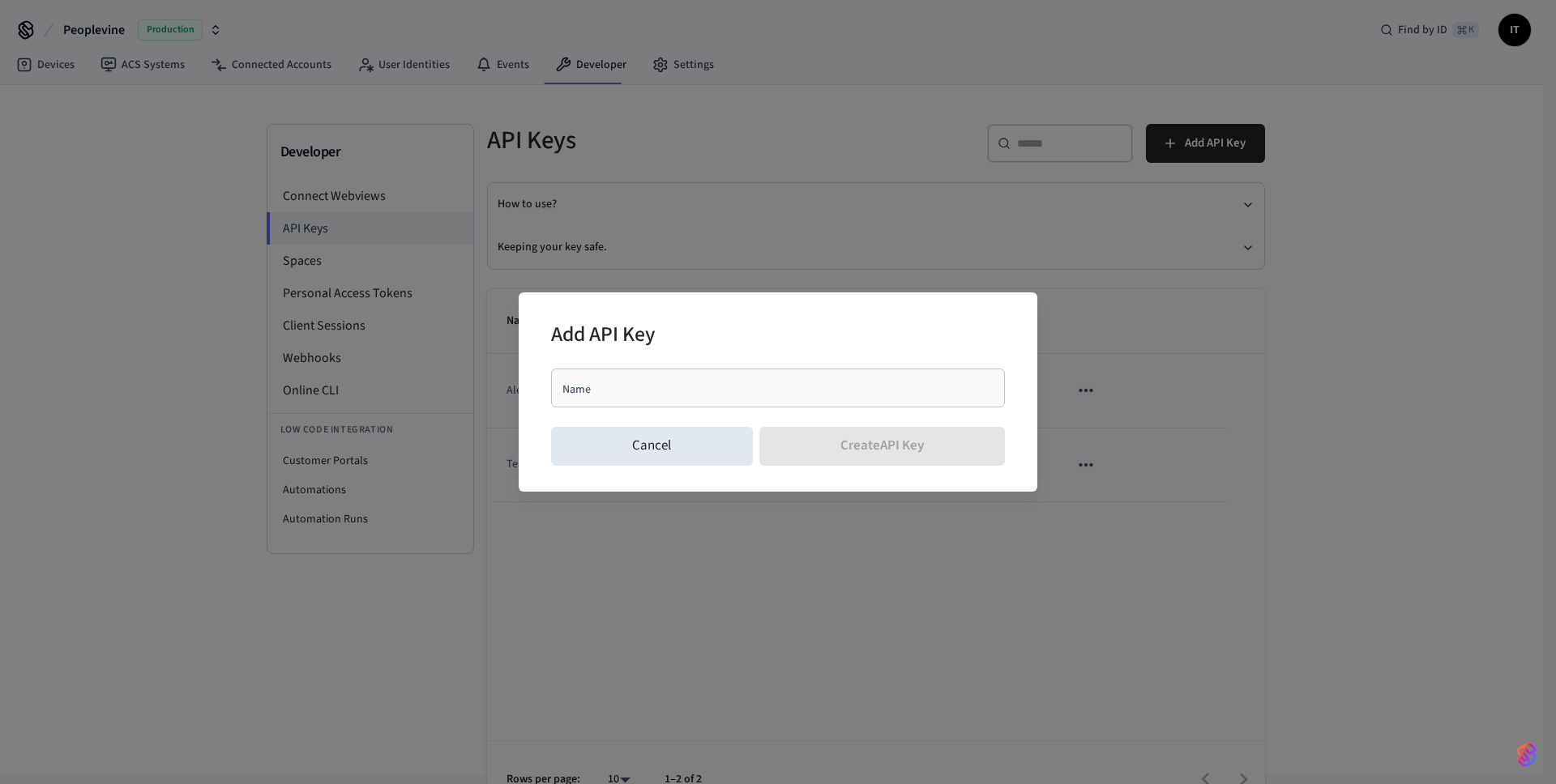
click at [661, 394] on input "Name" at bounding box center [778, 388] width 434 height 16
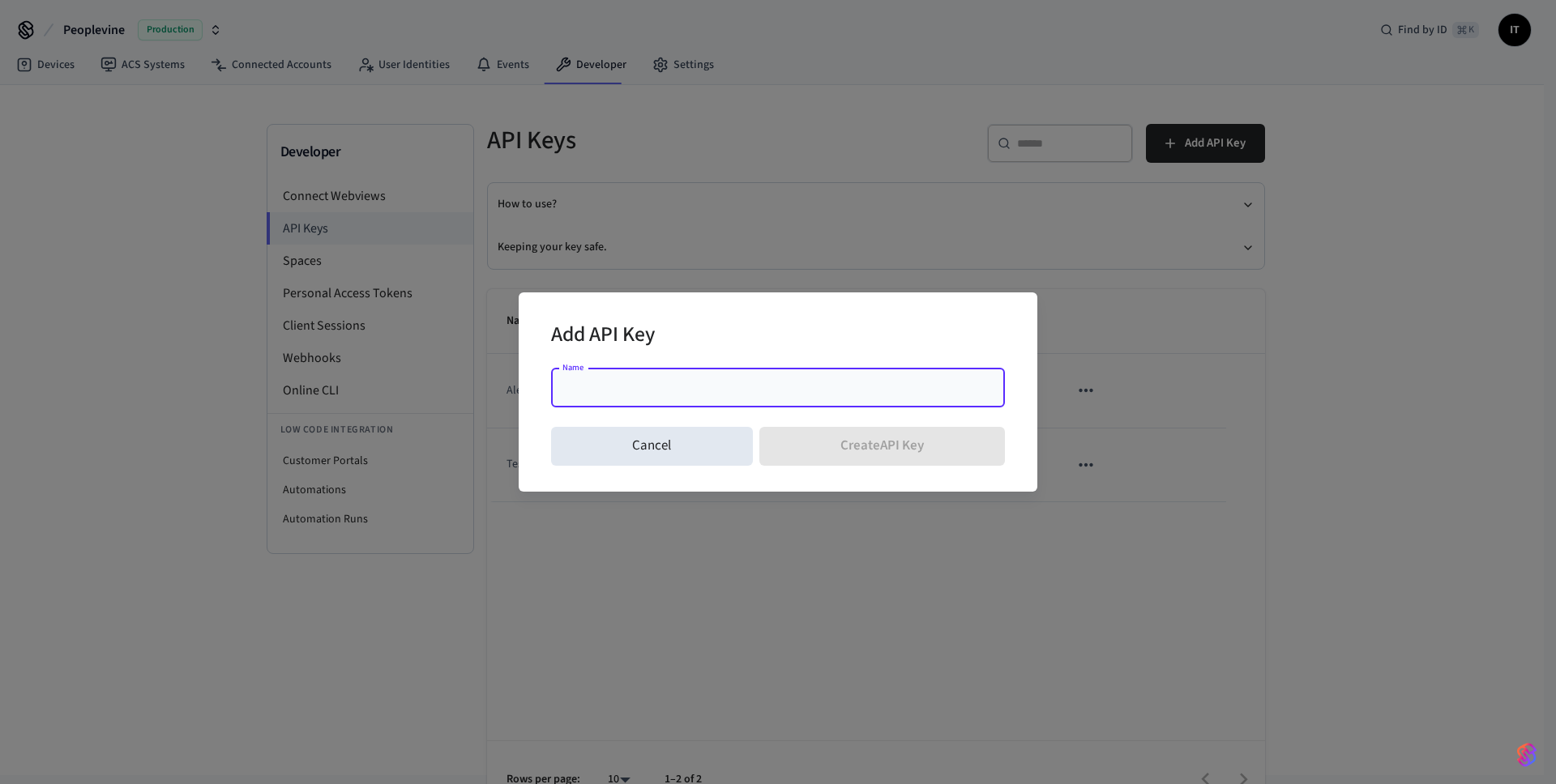
click at [742, 339] on div "Add API Key" at bounding box center [778, 336] width 453 height 49
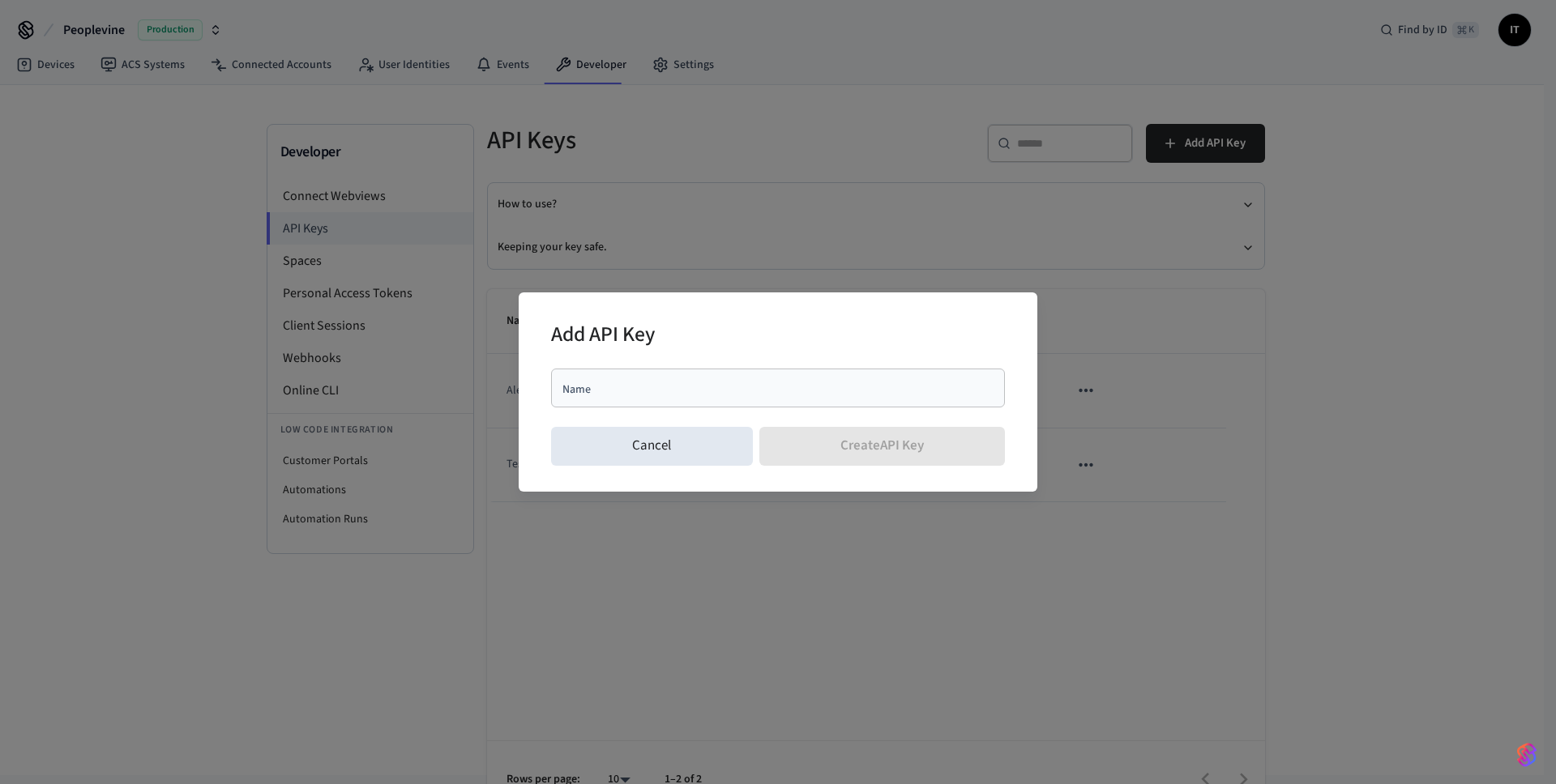
click at [709, 376] on div "Name" at bounding box center [778, 388] width 453 height 39
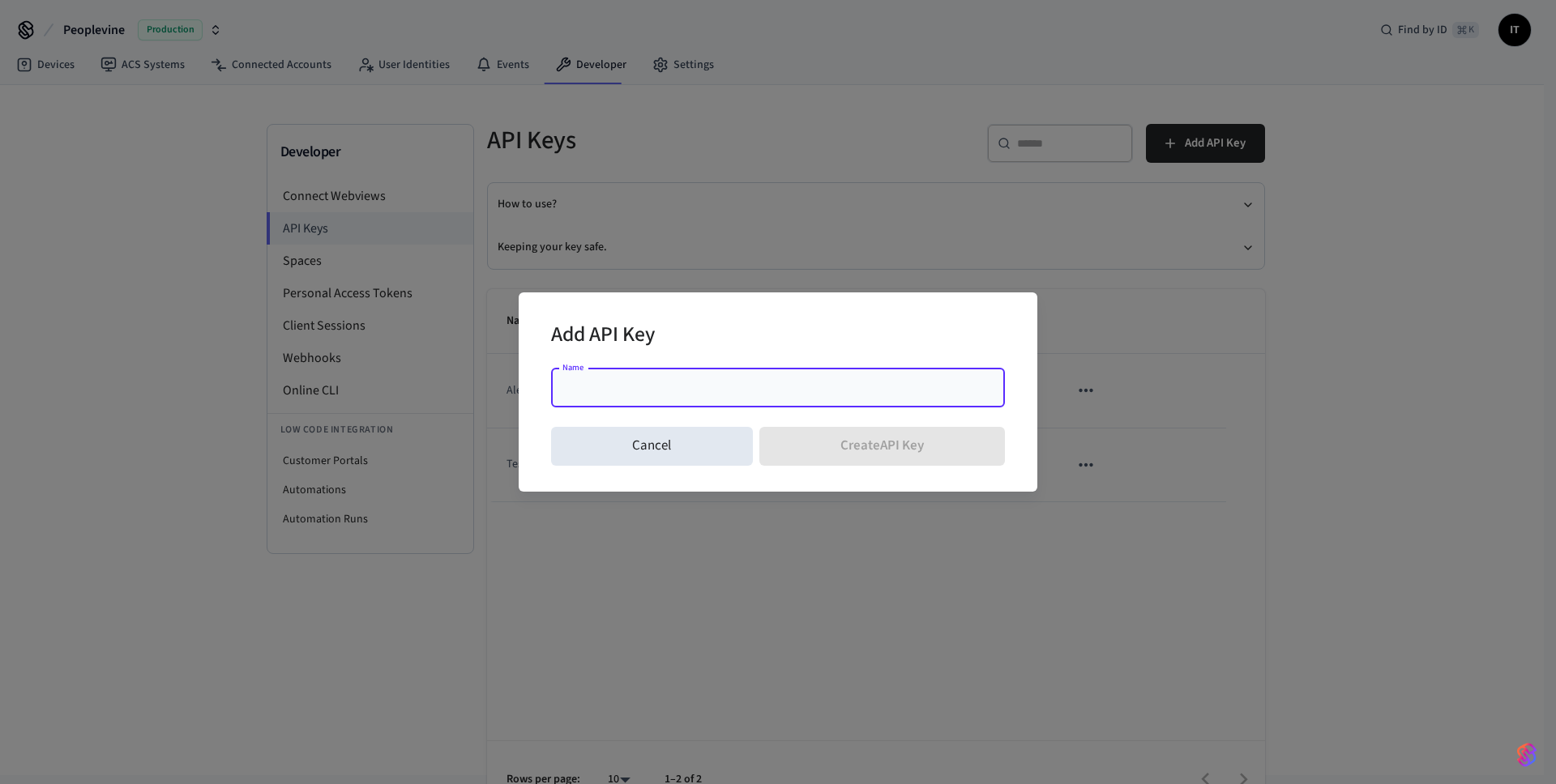
drag, startPoint x: 510, startPoint y: 609, endPoint x: 525, endPoint y: 607, distance: 15.1
click at [511, 609] on div "Add API Key Name Name Cancel Create API Key" at bounding box center [778, 392] width 1556 height 784
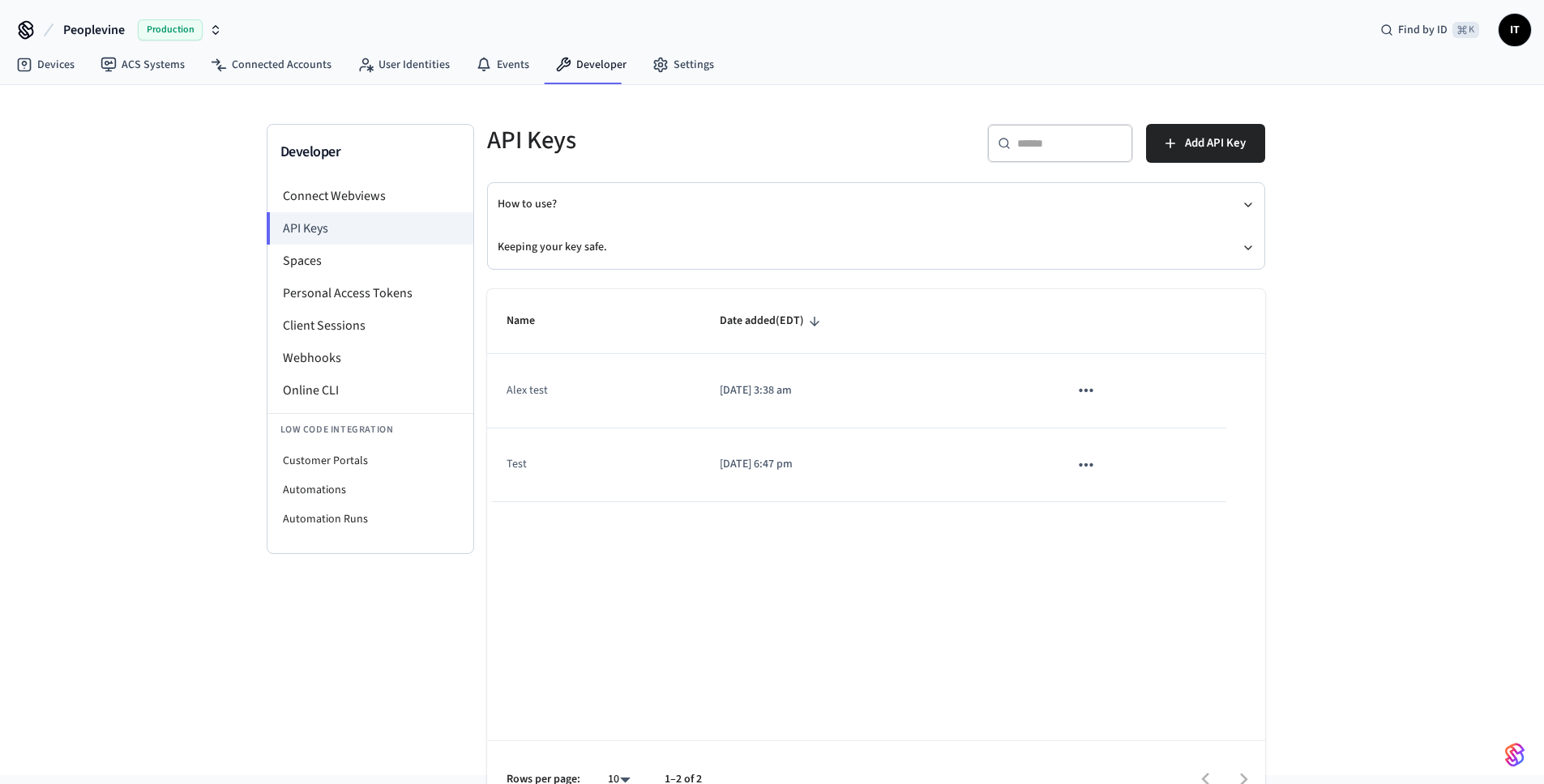
click at [512, 467] on td "Test" at bounding box center [593, 466] width 214 height 74
click at [392, 272] on li "Spaces" at bounding box center [370, 260] width 206 height 32
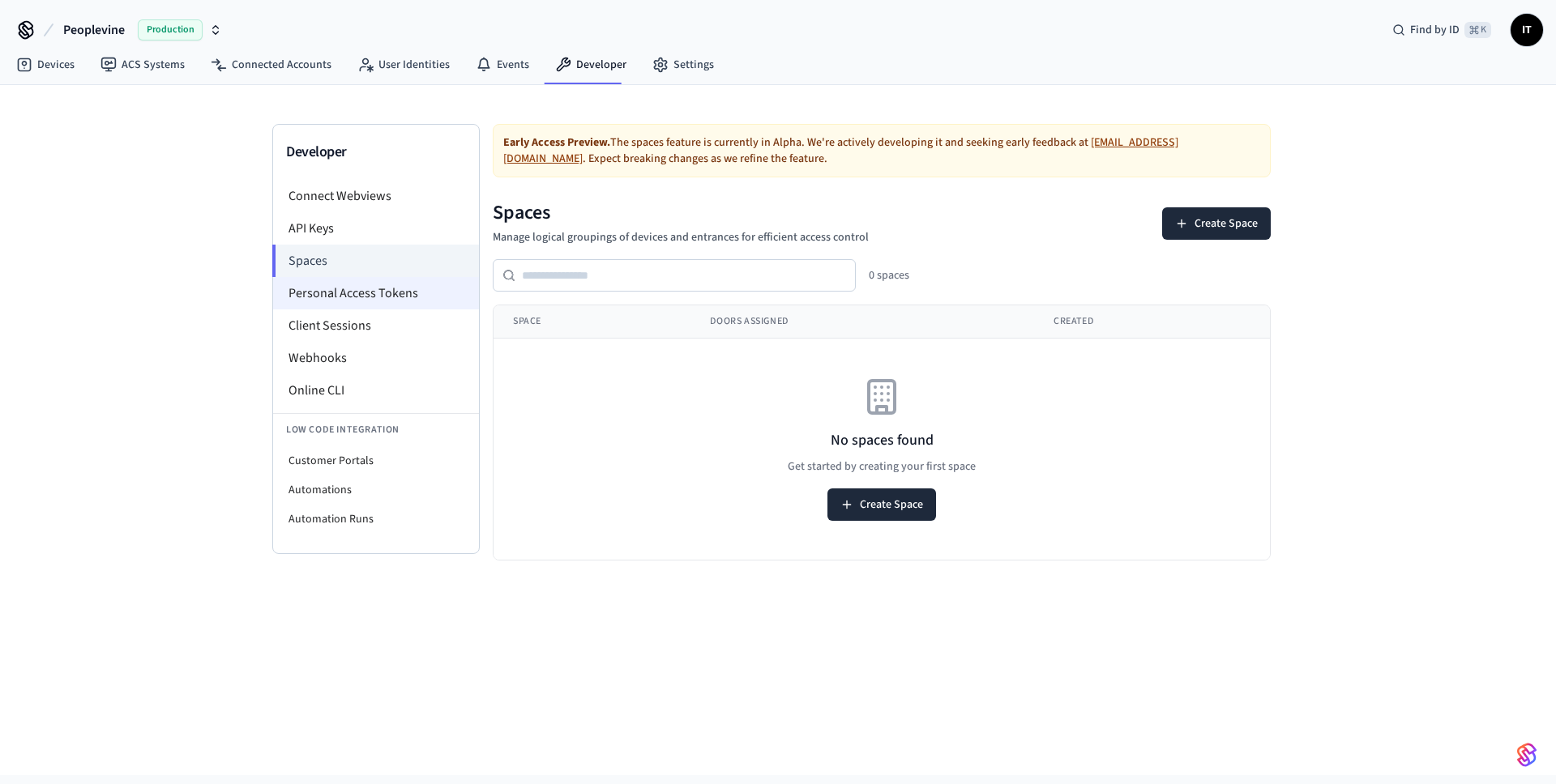
click at [407, 299] on li "Personal Access Tokens" at bounding box center [375, 294] width 206 height 32
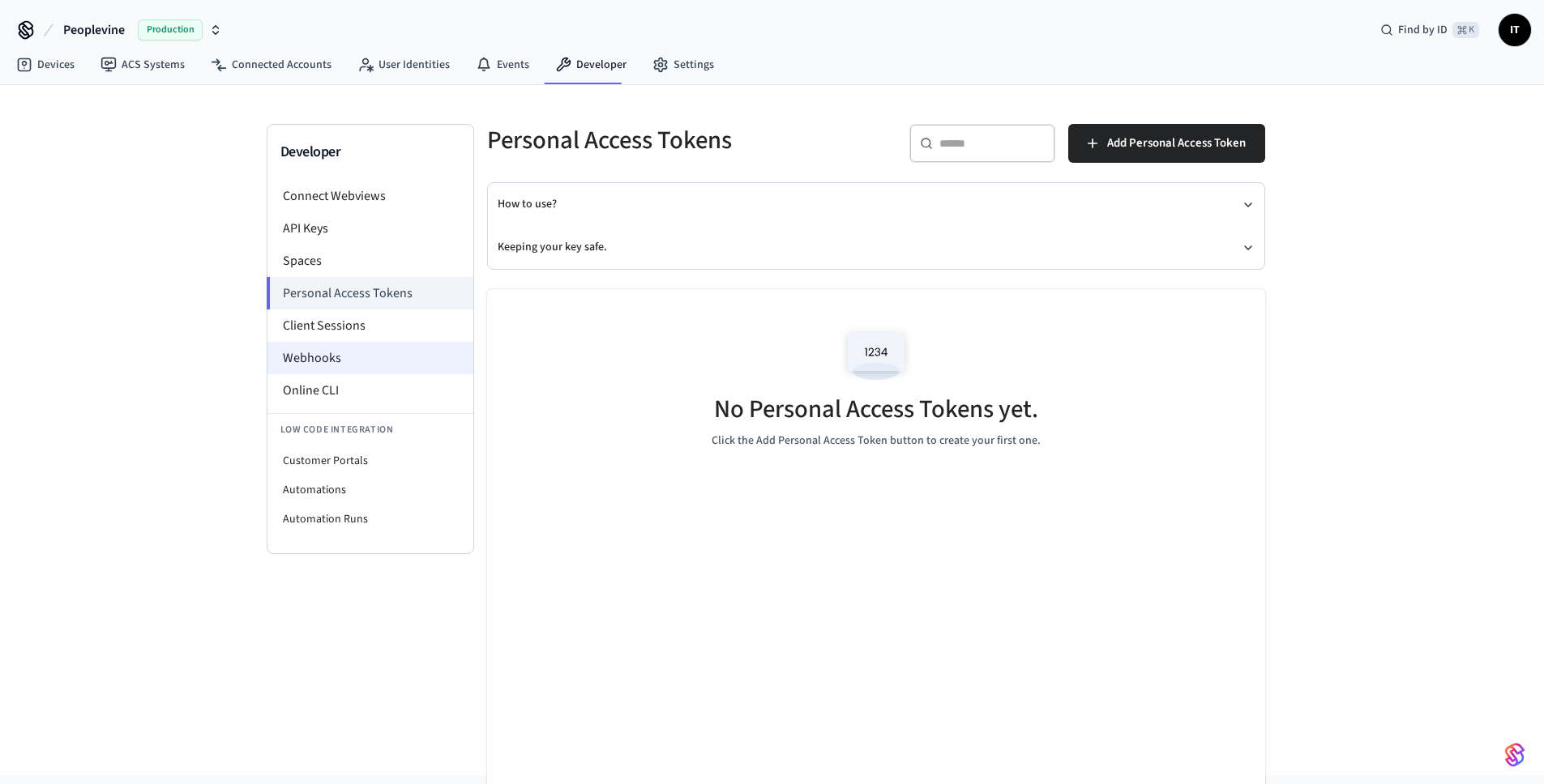
click at [340, 352] on li "Webhooks" at bounding box center [370, 358] width 206 height 32
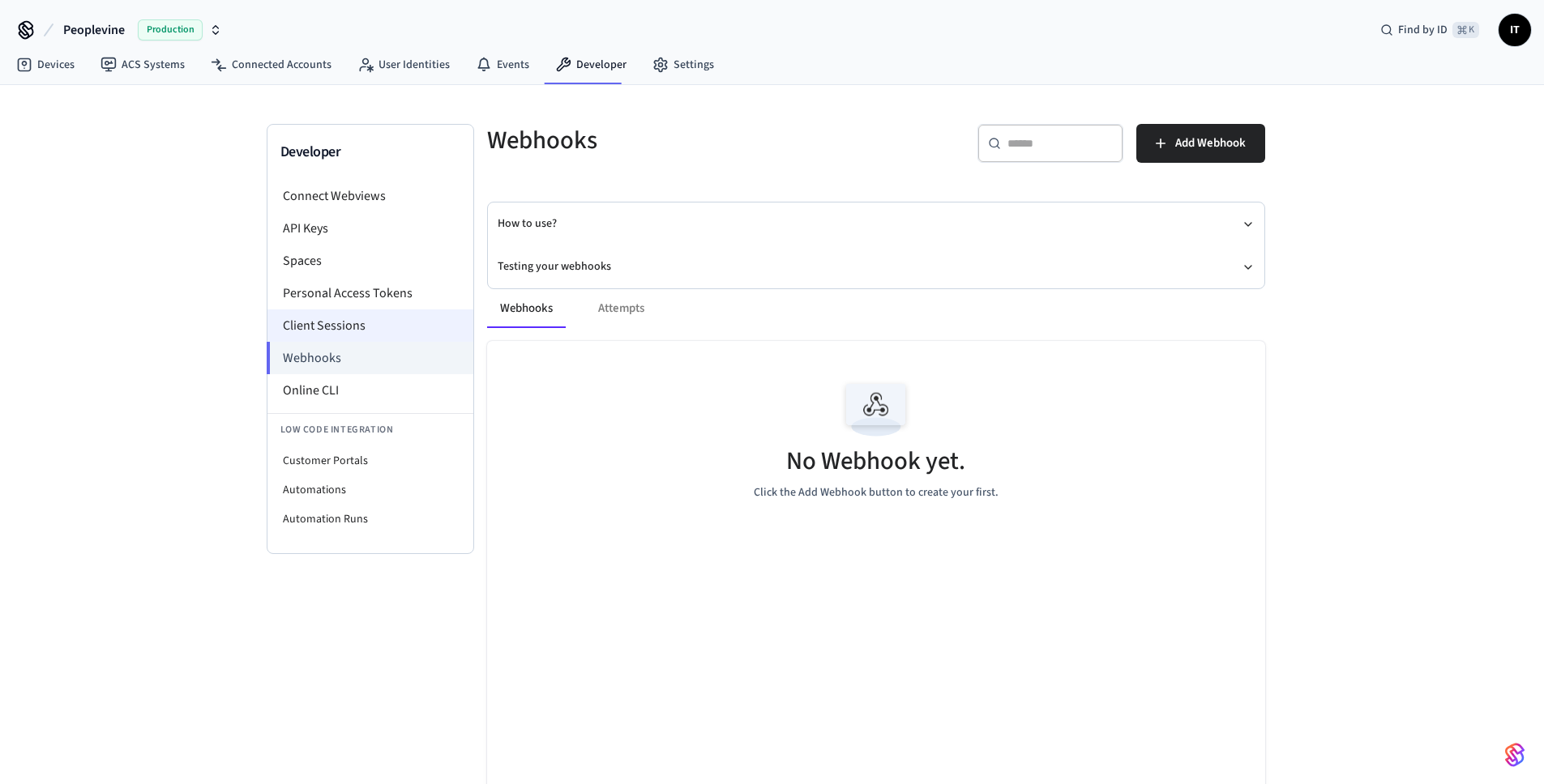
click at [340, 328] on li "Client Sessions" at bounding box center [370, 326] width 206 height 32
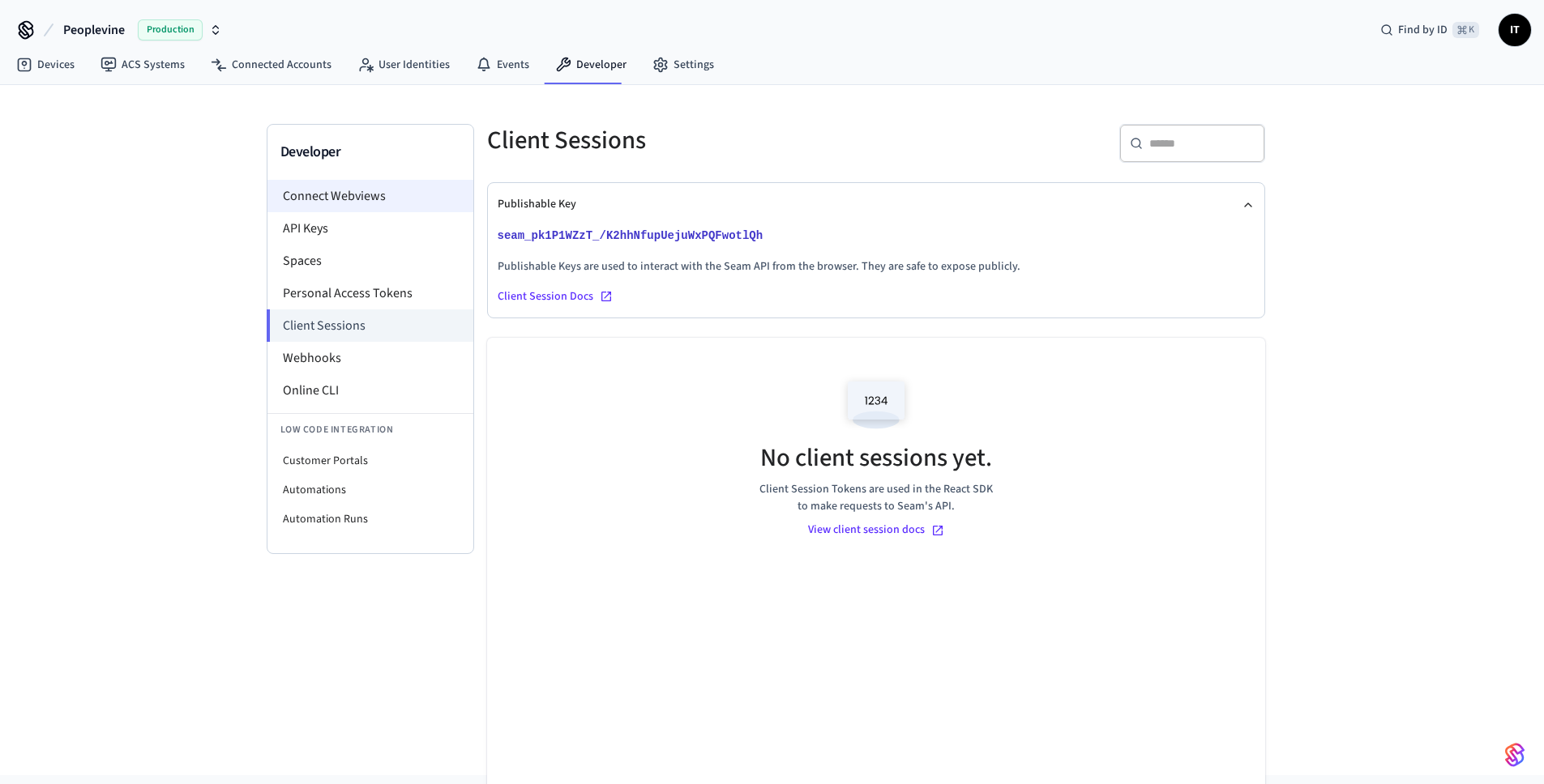
click at [332, 202] on li "Connect Webviews" at bounding box center [370, 196] width 206 height 32
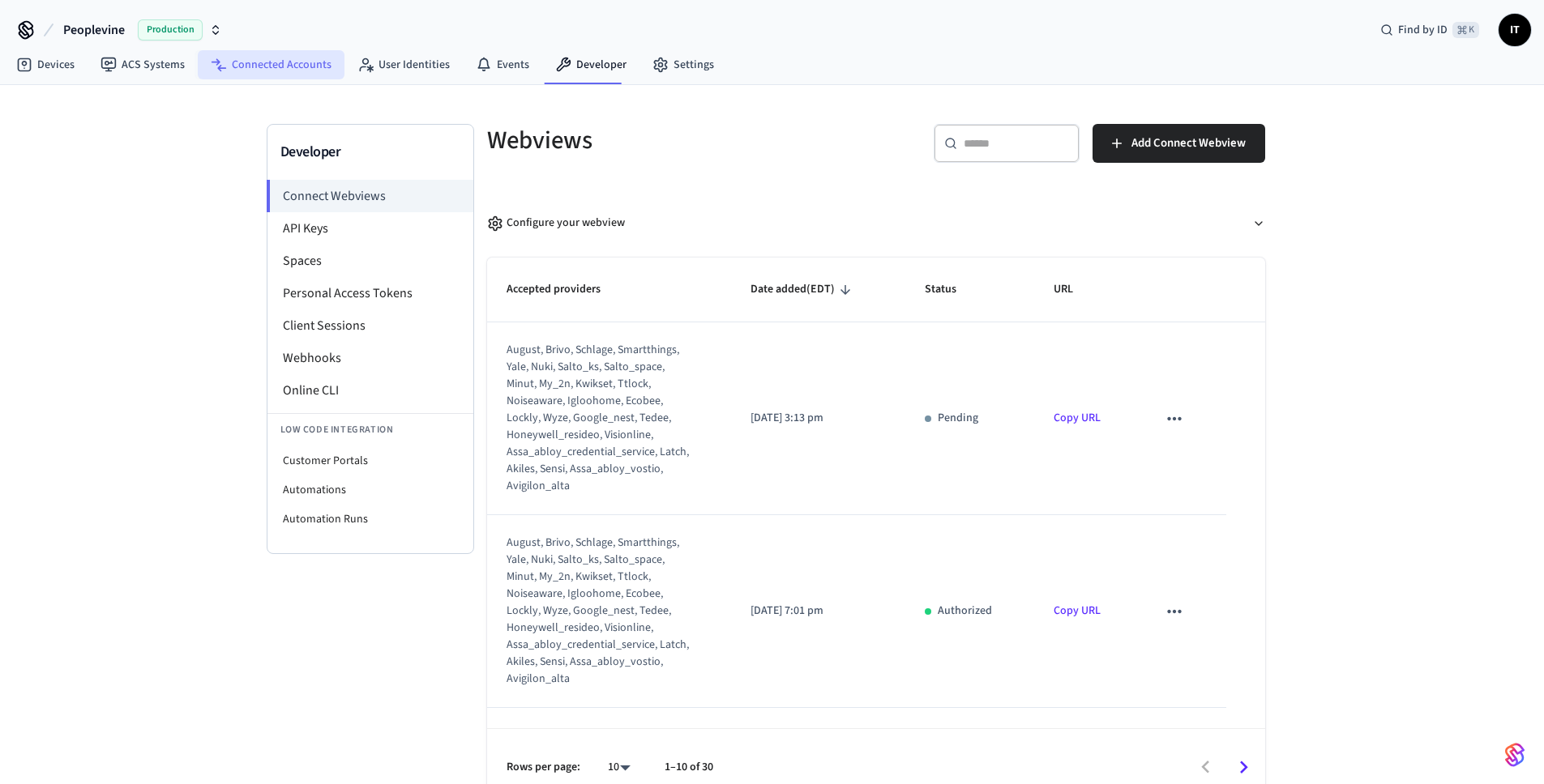
click at [273, 57] on link "Connected Accounts" at bounding box center [271, 65] width 146 height 29
